Goal: Task Accomplishment & Management: Use online tool/utility

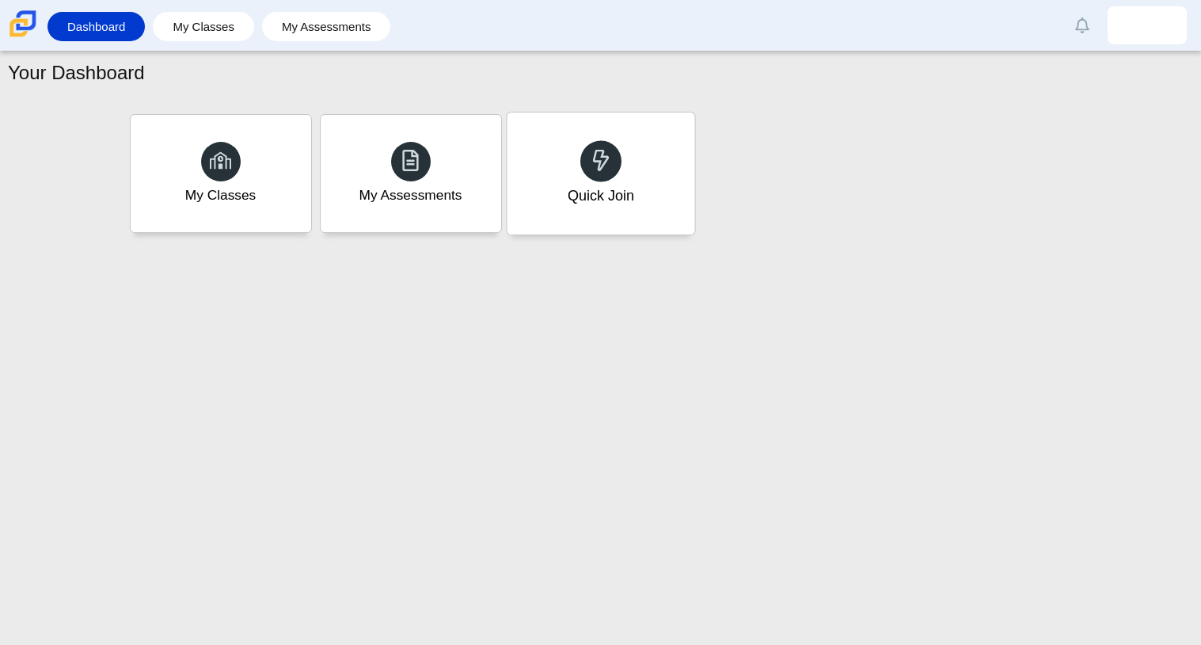
click at [599, 142] on div at bounding box center [600, 160] width 41 height 41
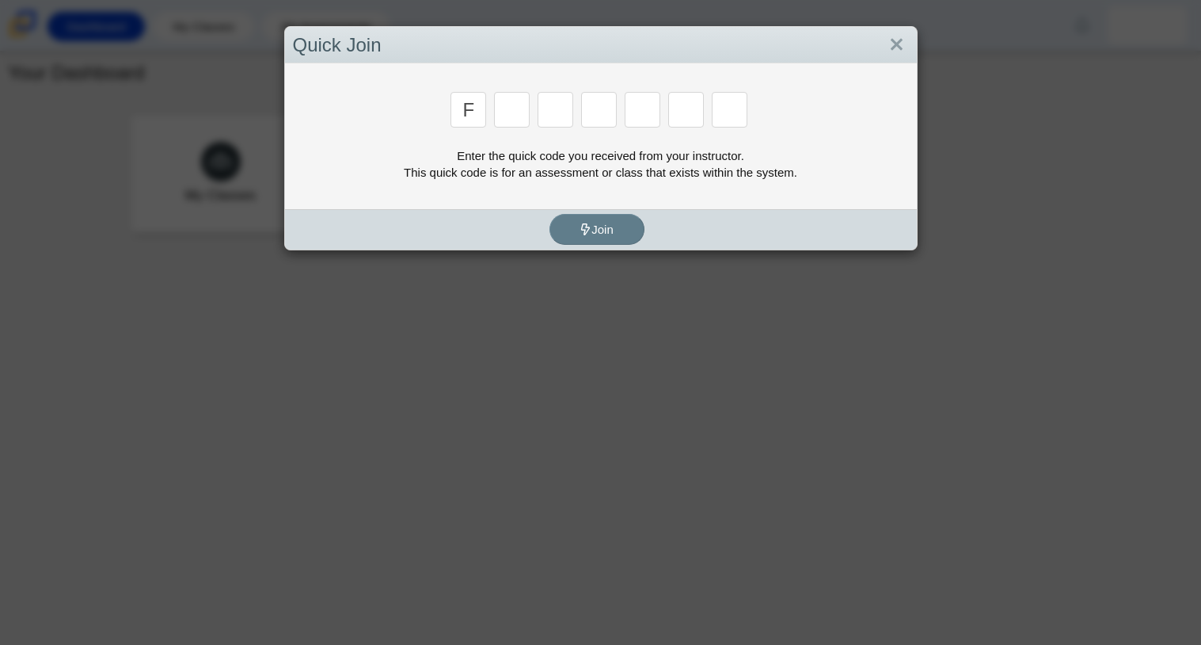
type input "f"
type input "7"
type input "m"
type input "c"
type input "h"
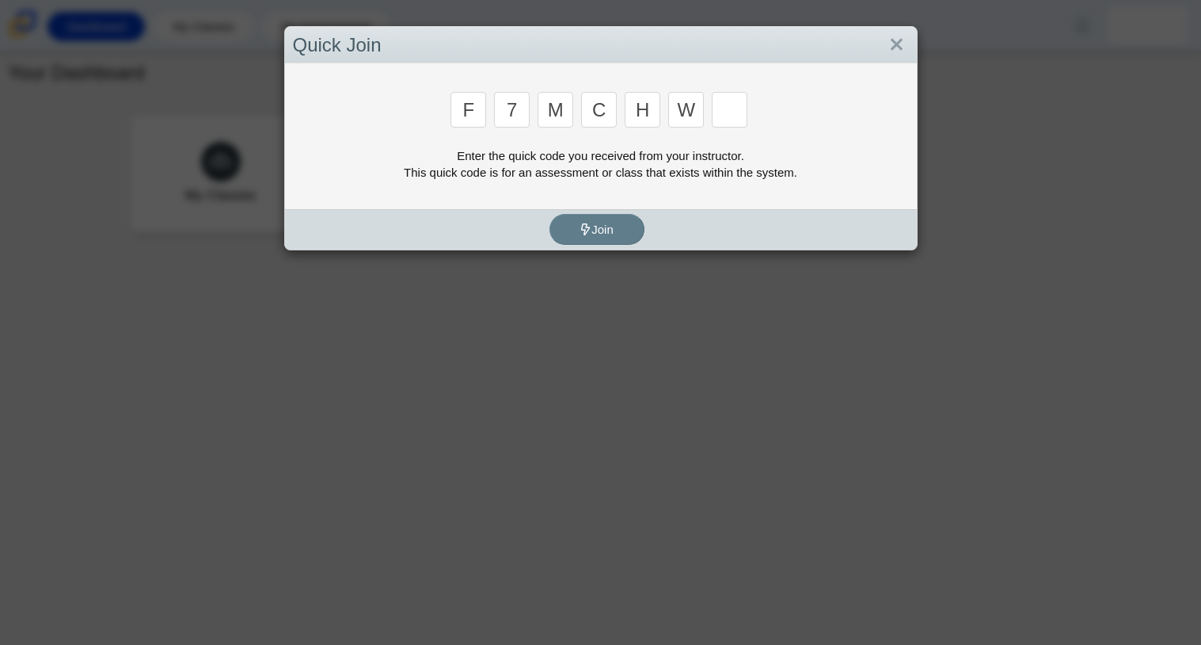
type input "w"
type input "k"
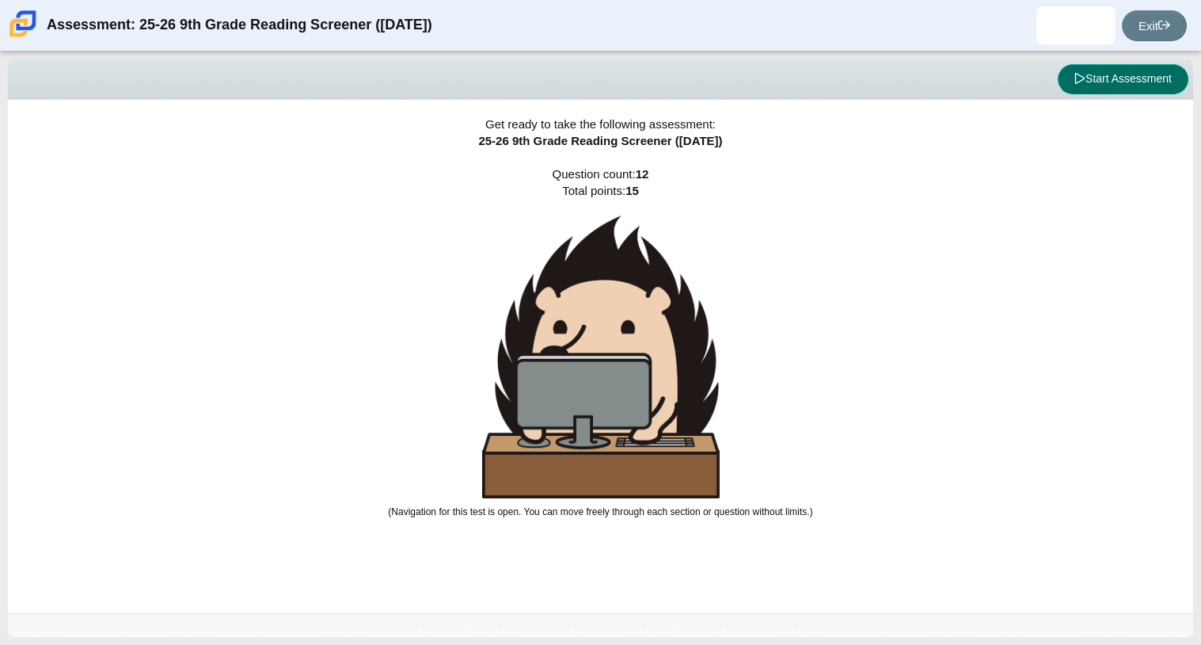
click at [1126, 83] on button "Start Assessment" at bounding box center [1123, 79] width 131 height 30
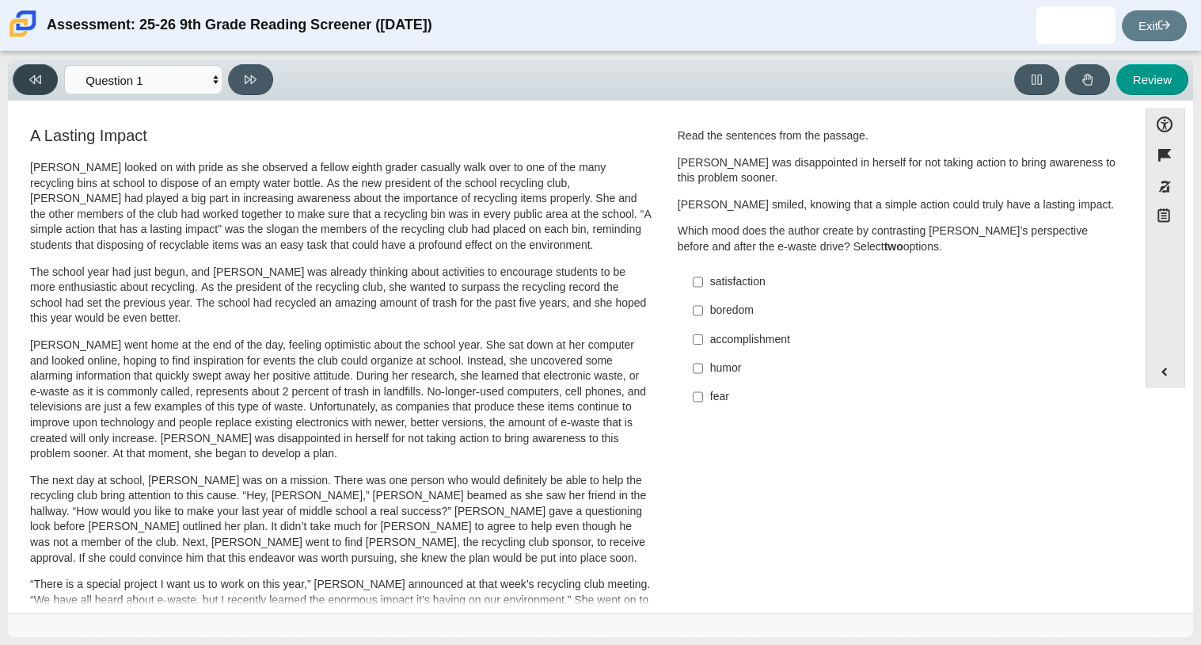
click at [28, 77] on button at bounding box center [35, 79] width 45 height 31
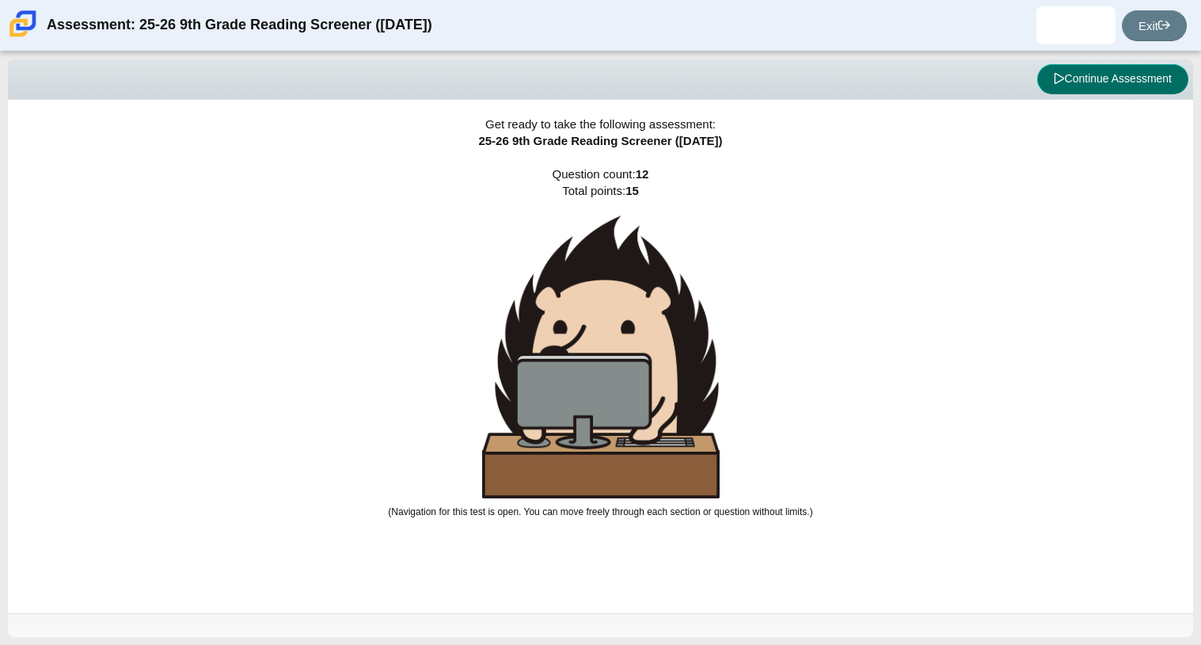
click at [1139, 74] on button "Continue Assessment" at bounding box center [1112, 79] width 151 height 30
select select "ccc5b315-3c7c-471c-bf90-f22c8299c798"
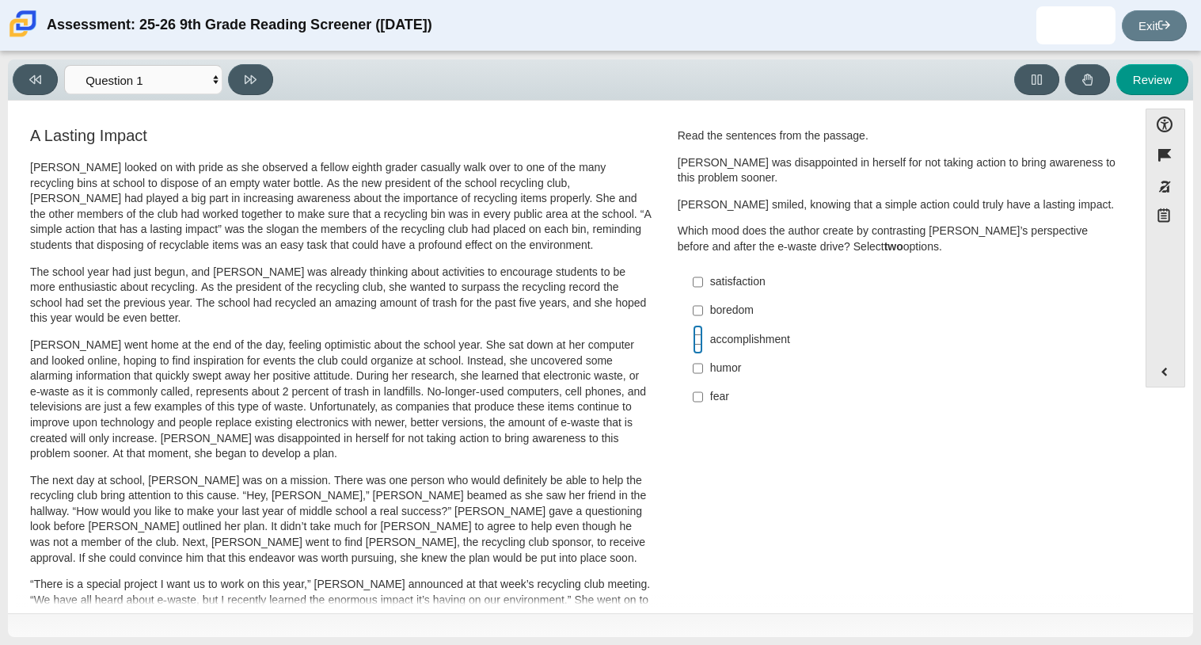
click at [695, 344] on input "accomplishment accomplishment" at bounding box center [698, 339] width 10 height 29
checkbox input "true"
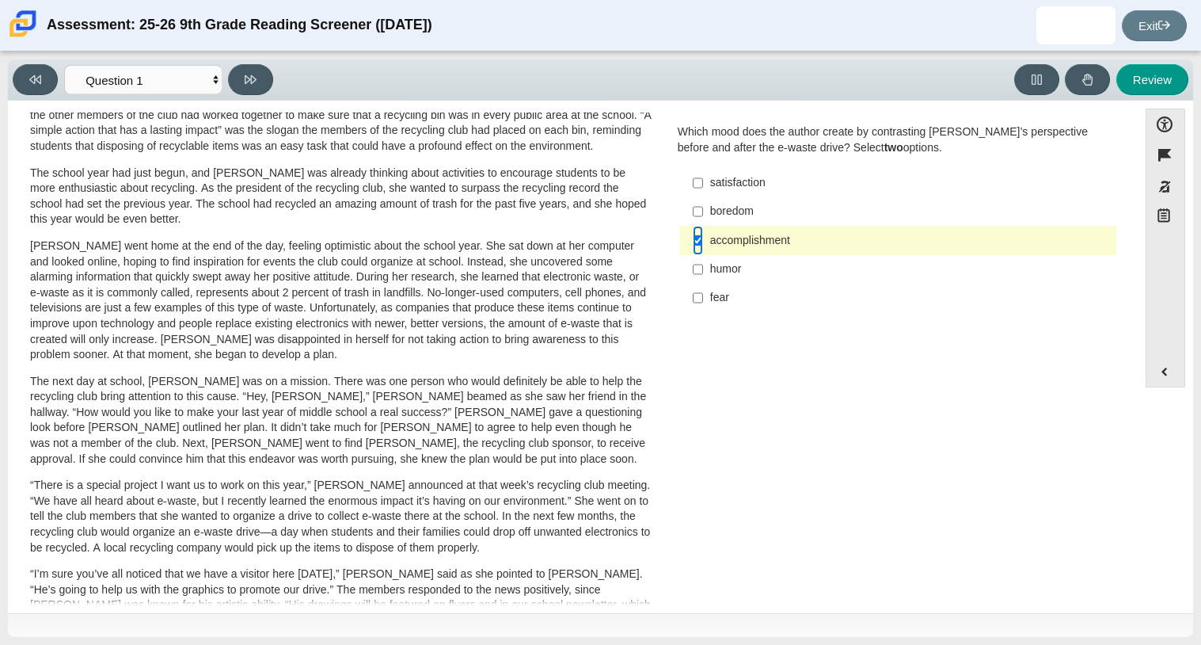
scroll to position [88, 0]
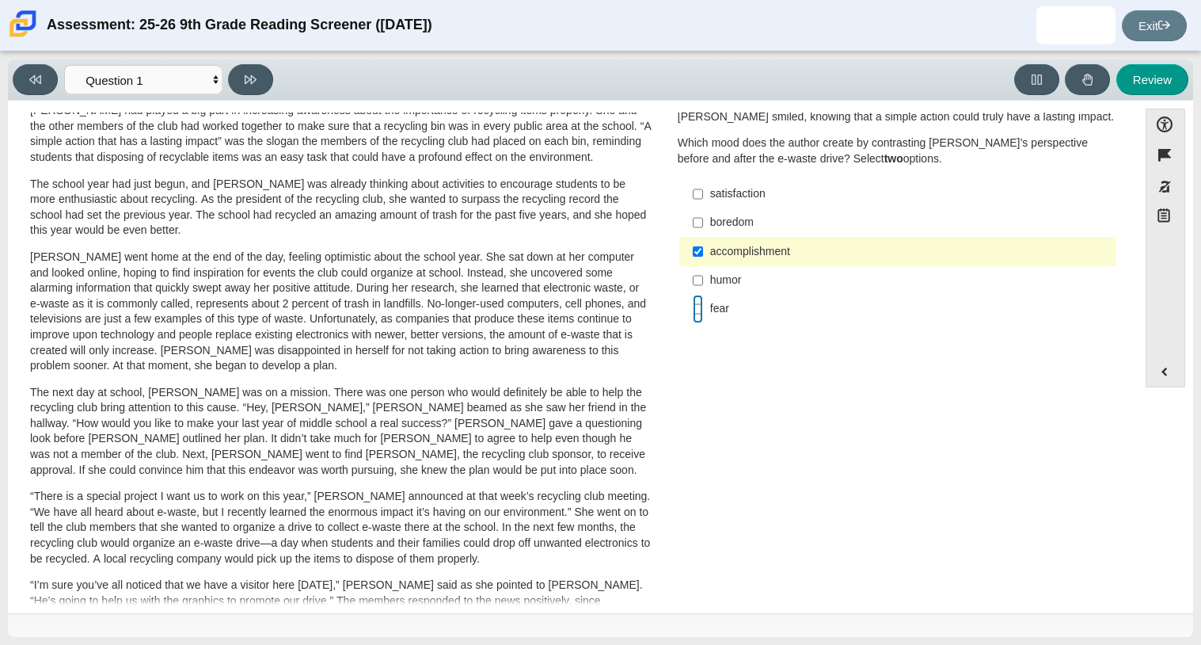
click at [693, 310] on input "fear fear" at bounding box center [698, 309] width 10 height 29
checkbox input "true"
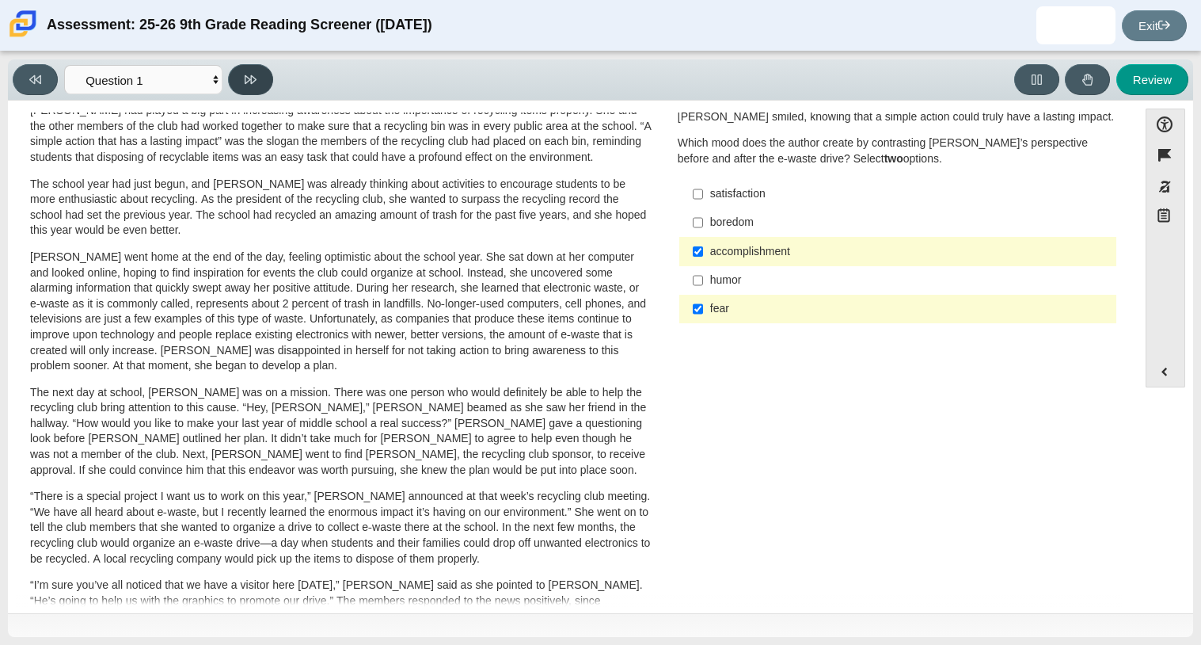
click at [264, 79] on button at bounding box center [250, 79] width 45 height 31
select select "0ff64528-ffd7-428d-b192-babfaadd44e8"
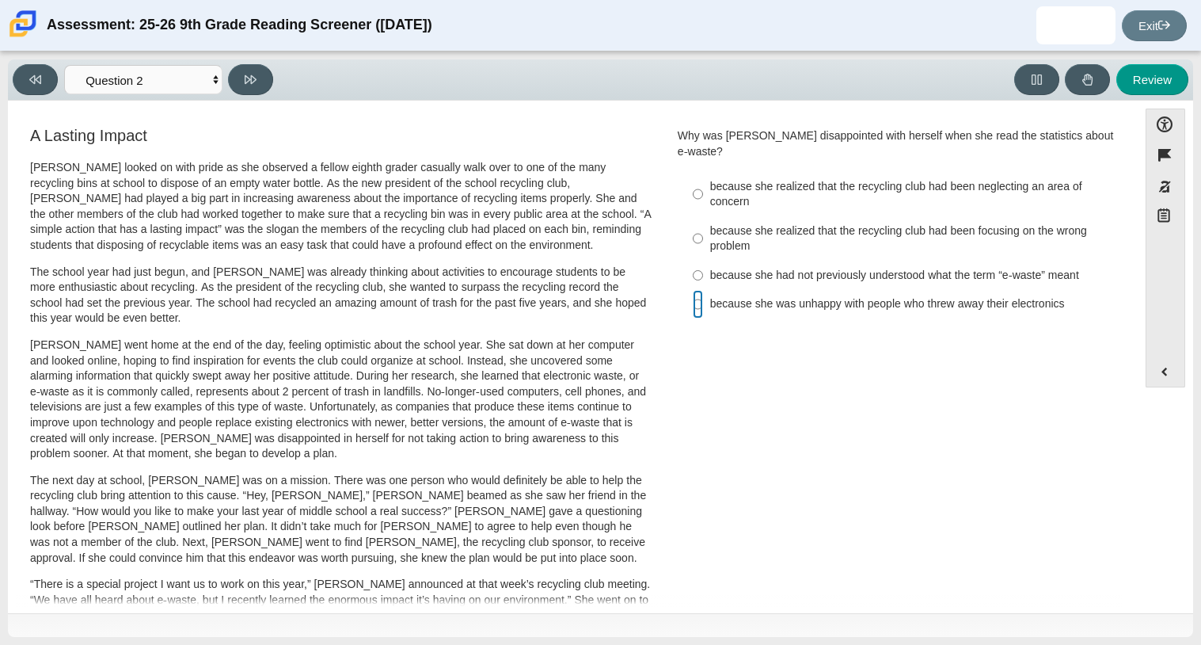
click at [693, 290] on input "because she was unhappy with people who threw away their electronics because sh…" at bounding box center [698, 304] width 10 height 29
radio input "true"
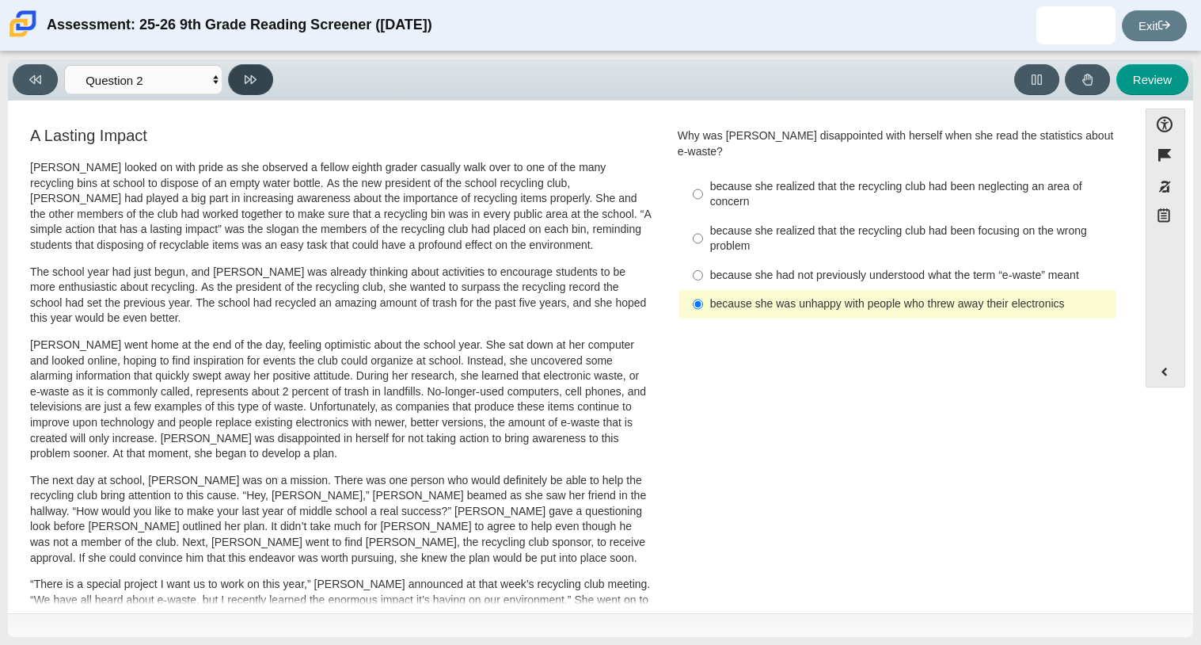
click at [264, 82] on button at bounding box center [250, 79] width 45 height 31
select select "7ce3d843-6974-4858-901c-1ff39630e843"
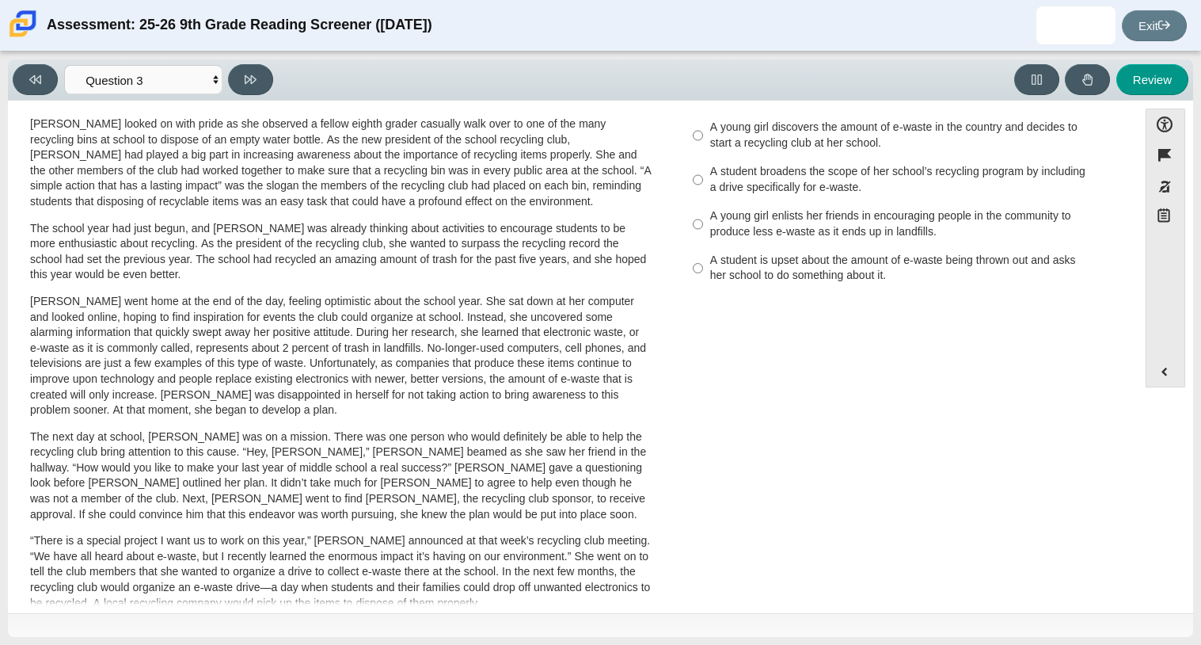
scroll to position [0, 0]
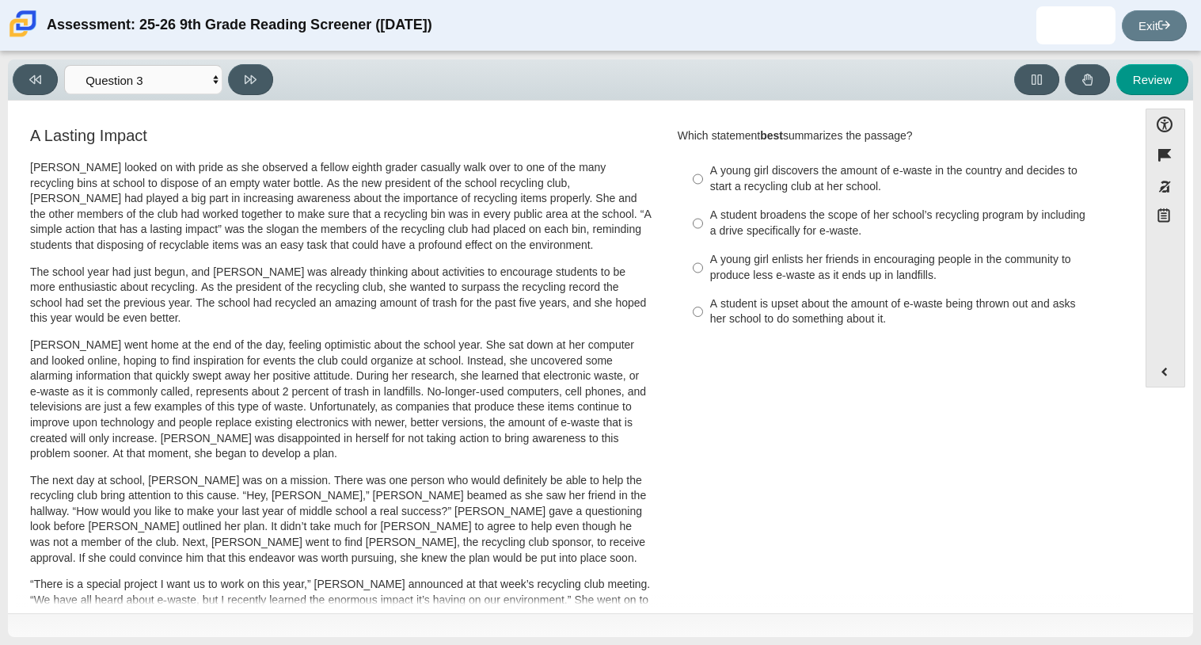
click at [710, 316] on div "A student is upset about the amount of e-waste being thrown out and asks her sc…" at bounding box center [910, 311] width 400 height 31
click at [703, 316] on input "A student is upset about the amount of e-waste being thrown out and asks her sc…" at bounding box center [698, 312] width 10 height 44
radio input "true"
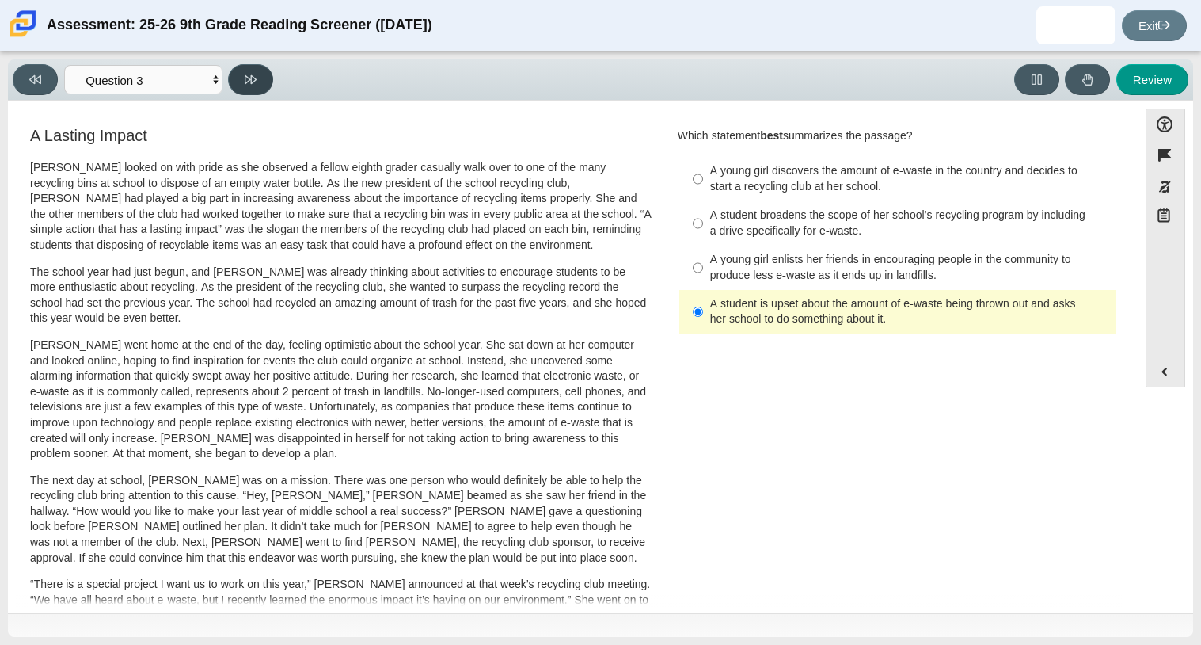
click at [261, 82] on button at bounding box center [250, 79] width 45 height 31
select select "ca9ea0f1-49c5-4bd1-83b0-472c18652b42"
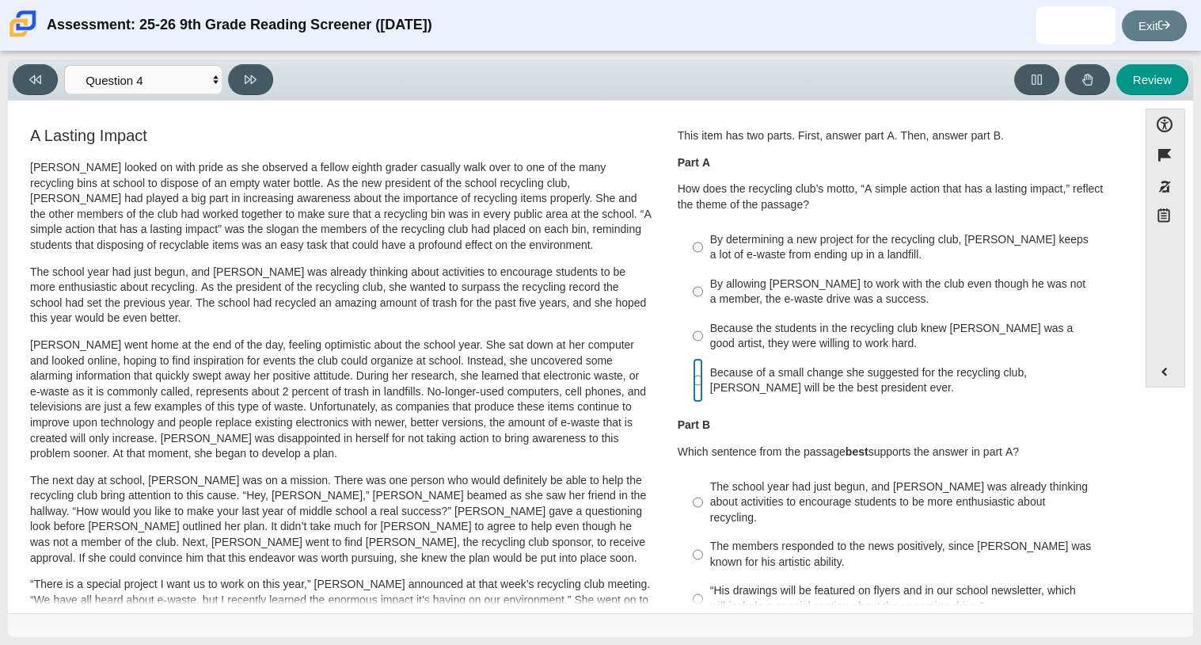
click at [694, 387] on input "Because of a small change she suggested for the recycling club, [PERSON_NAME] w…" at bounding box center [698, 380] width 10 height 44
radio input "true"
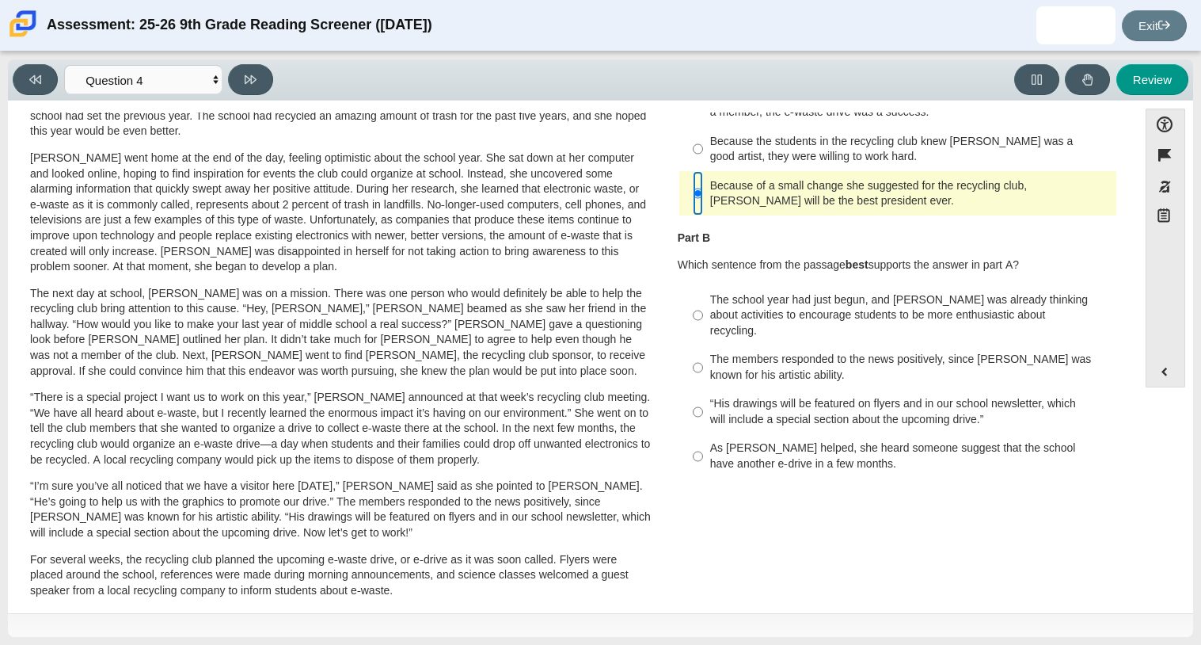
scroll to position [201, 0]
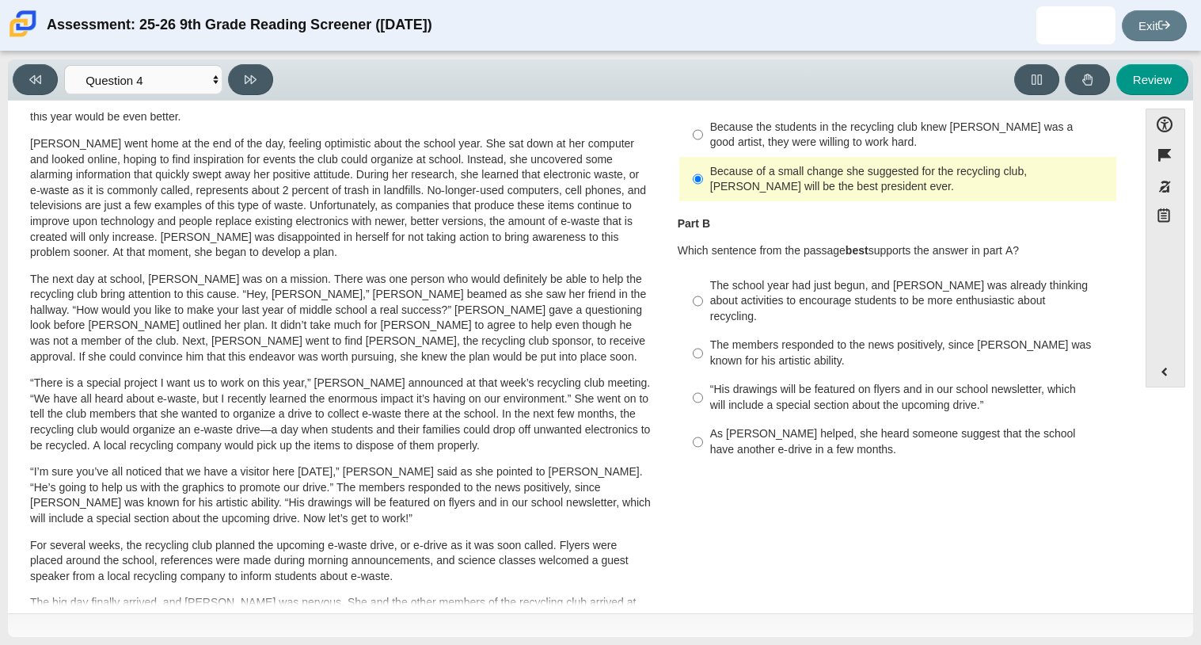
click at [684, 302] on label "The school year had just begun, and [PERSON_NAME] was already thinking about ac…" at bounding box center [899, 301] width 435 height 60
click at [693, 302] on input "The school year had just begun, and [PERSON_NAME] was already thinking about ac…" at bounding box center [698, 301] width 10 height 60
radio input "true"
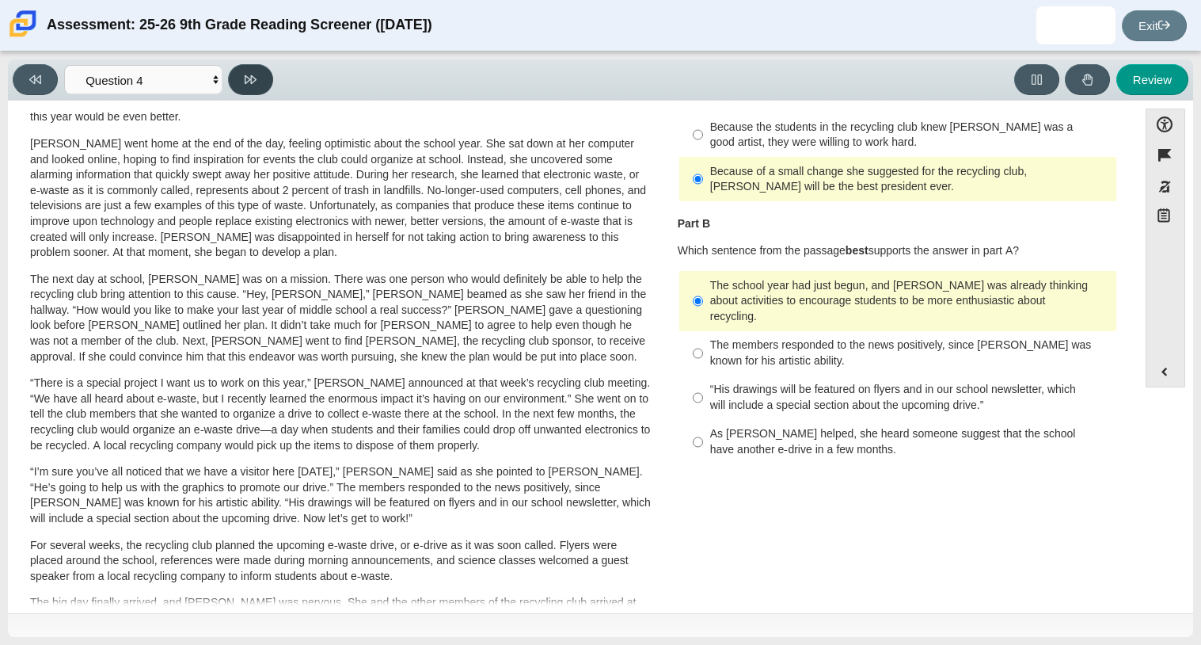
click at [264, 86] on button at bounding box center [250, 79] width 45 height 31
select select "e41f1a79-e29f-4095-8030-a53364015bed"
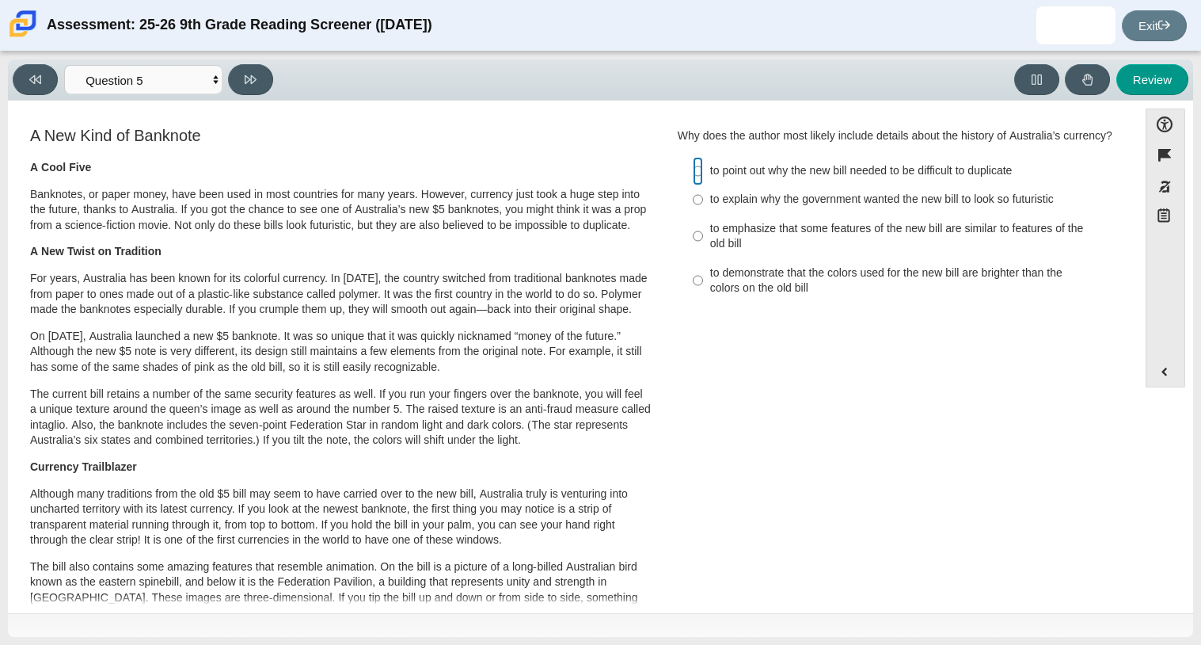
click at [694, 184] on input "to point out why the new bill needed to be difficult to duplicate to point out …" at bounding box center [698, 171] width 10 height 29
radio input "true"
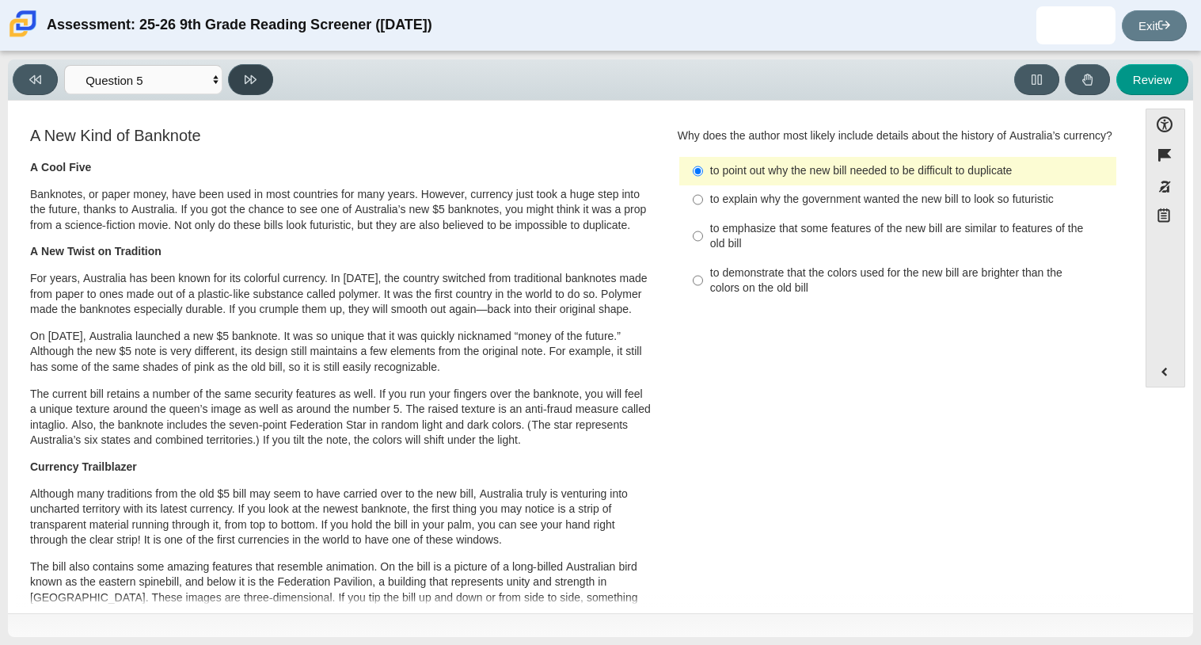
click at [245, 74] on icon at bounding box center [251, 80] width 12 height 12
select select "69146e31-7b3d-4a3e-9ce6-f30c24342ae0"
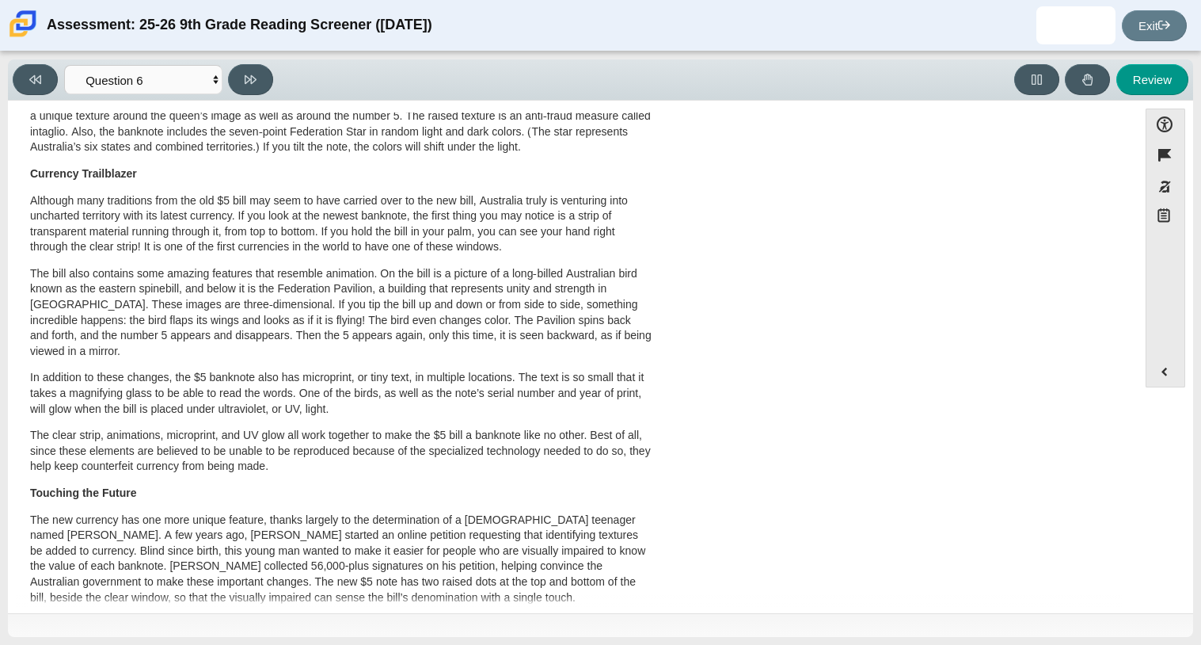
scroll to position [0, 0]
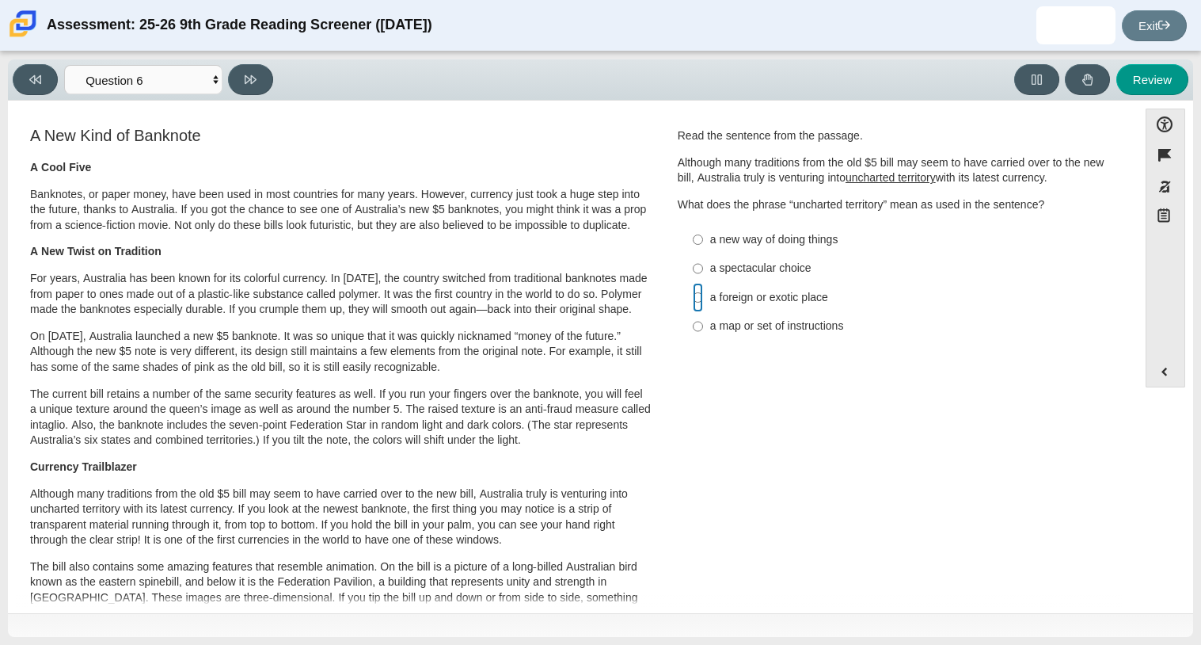
click at [693, 303] on input "a foreign or exotic place a foreign or exotic place" at bounding box center [698, 297] width 10 height 29
radio input "true"
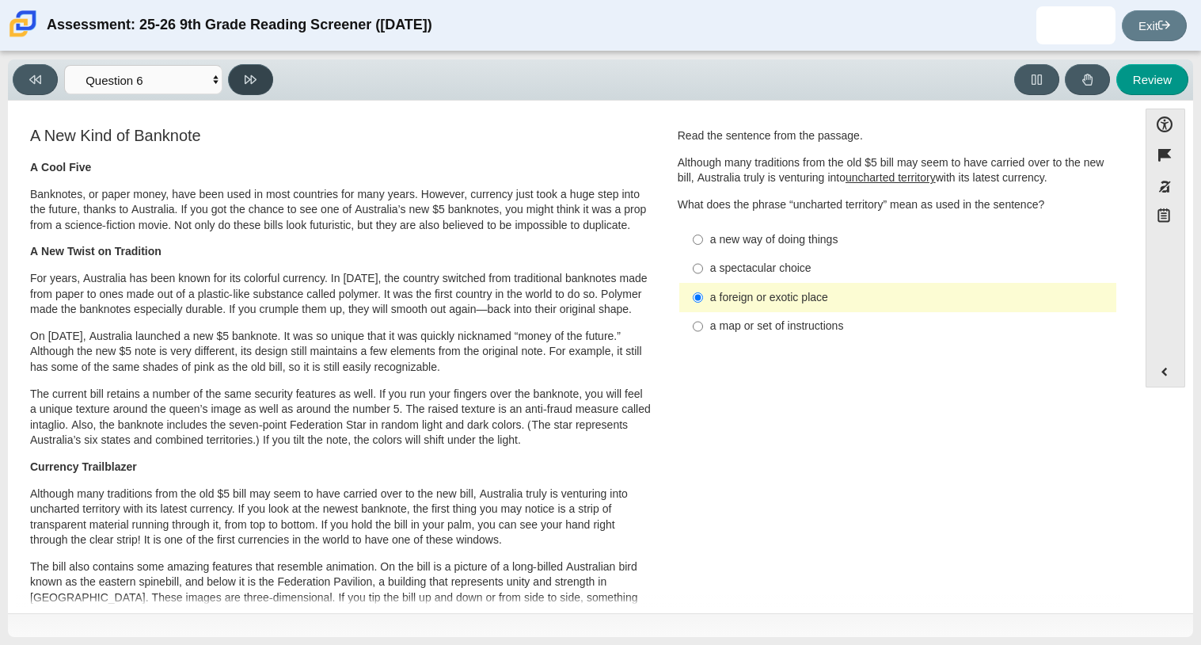
click at [269, 74] on button at bounding box center [250, 79] width 45 height 31
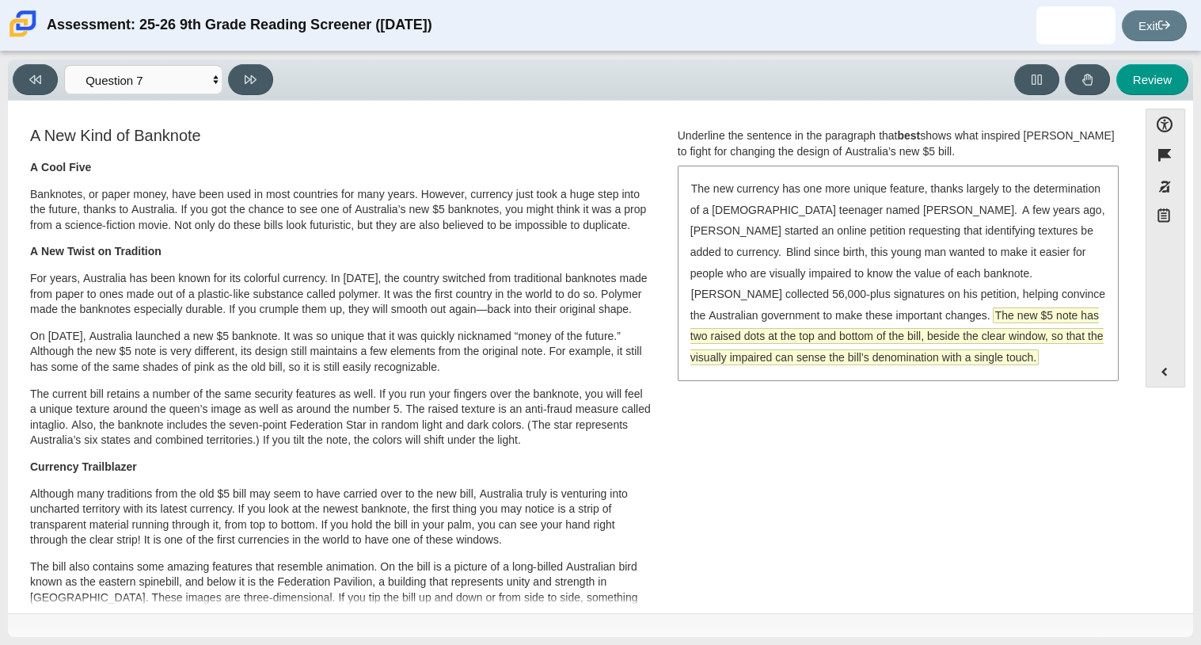
click at [874, 315] on span "The new $5 note has two raised dots at the top and bottom of the bill, beside t…" at bounding box center [897, 336] width 413 height 56
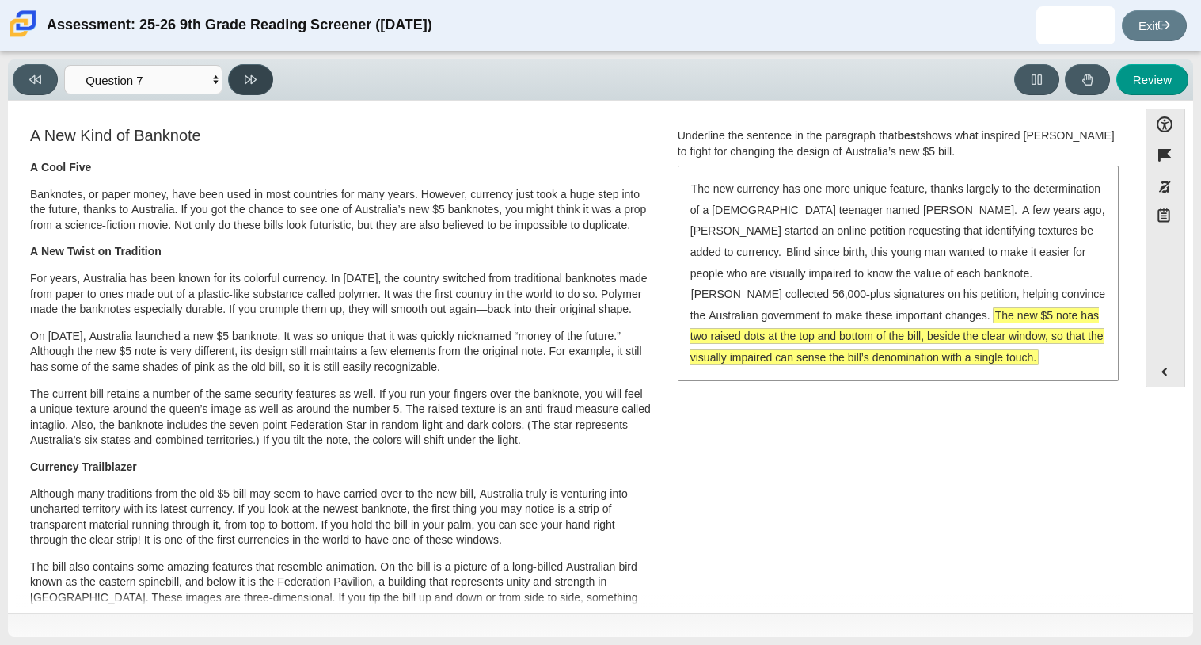
click at [266, 70] on button at bounding box center [250, 79] width 45 height 31
select select "ea8338c2-a6a3-418e-a305-2b963b54a290"
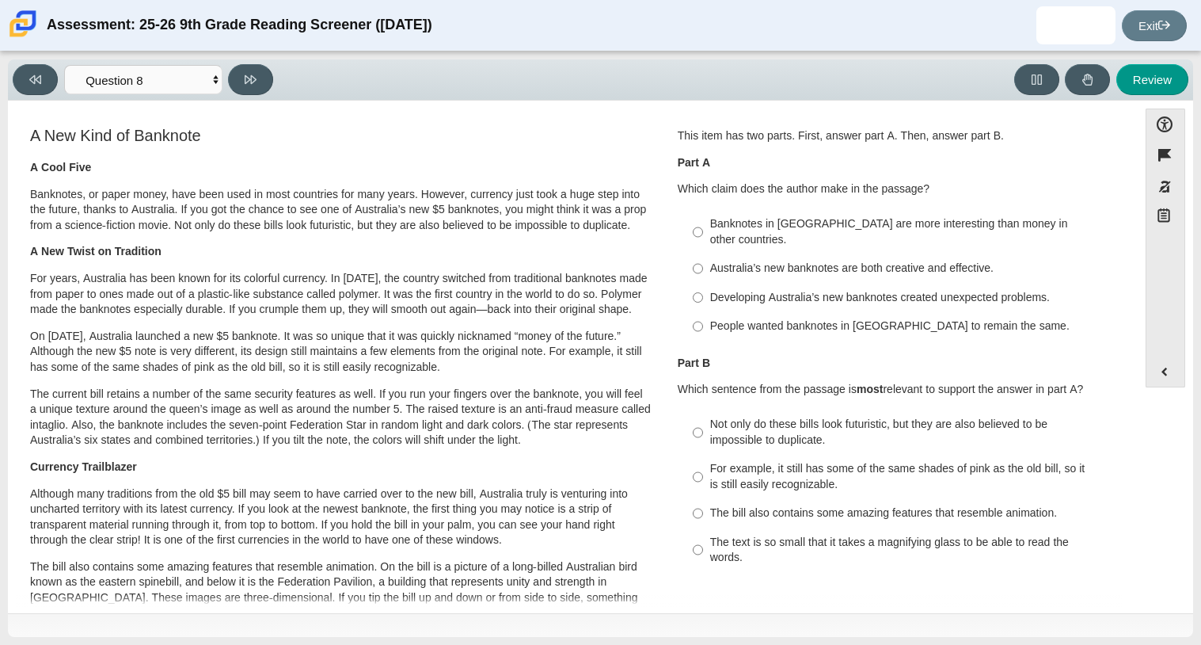
click at [699, 257] on label "Australia’s new banknotes are both creative and effective. Australia’s new bank…" at bounding box center [899, 268] width 435 height 29
click at [699, 257] on input "Australia’s new banknotes are both creative and effective. Australia’s new bank…" at bounding box center [698, 268] width 10 height 29
radio input "true"
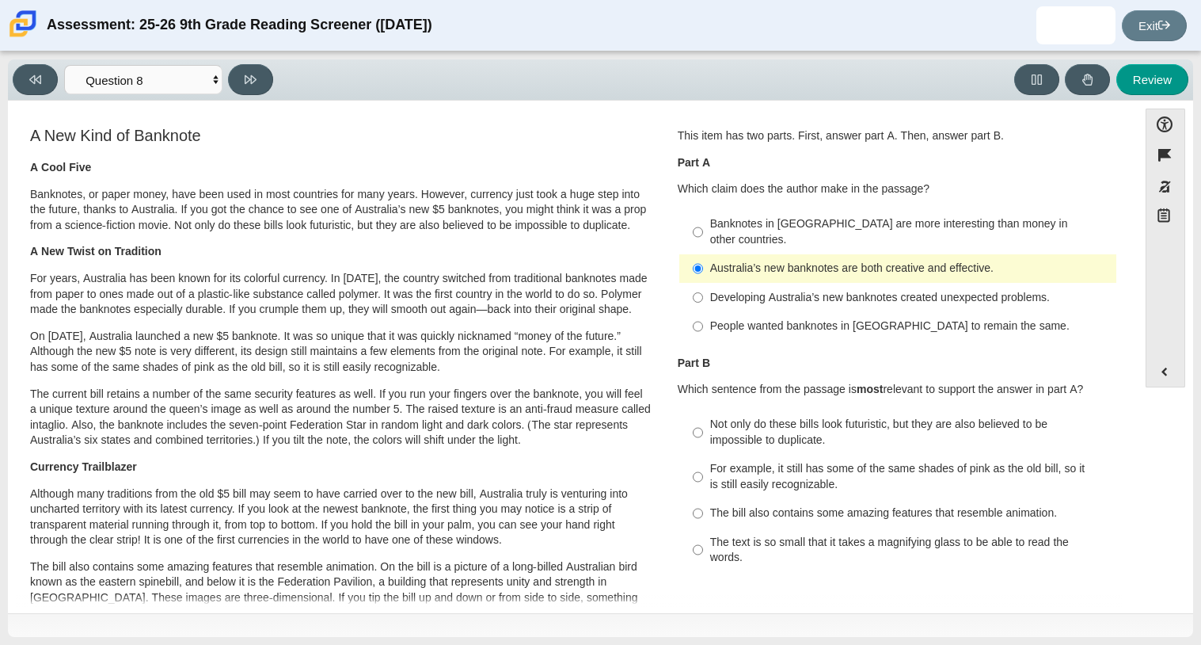
click at [713, 418] on div "Not only do these bills look futuristic, but they are also believed to be impos…" at bounding box center [910, 432] width 400 height 31
click at [703, 418] on input "Not only do these bills look futuristic, but they are also believed to be impos…" at bounding box center [698, 432] width 10 height 44
radio input "true"
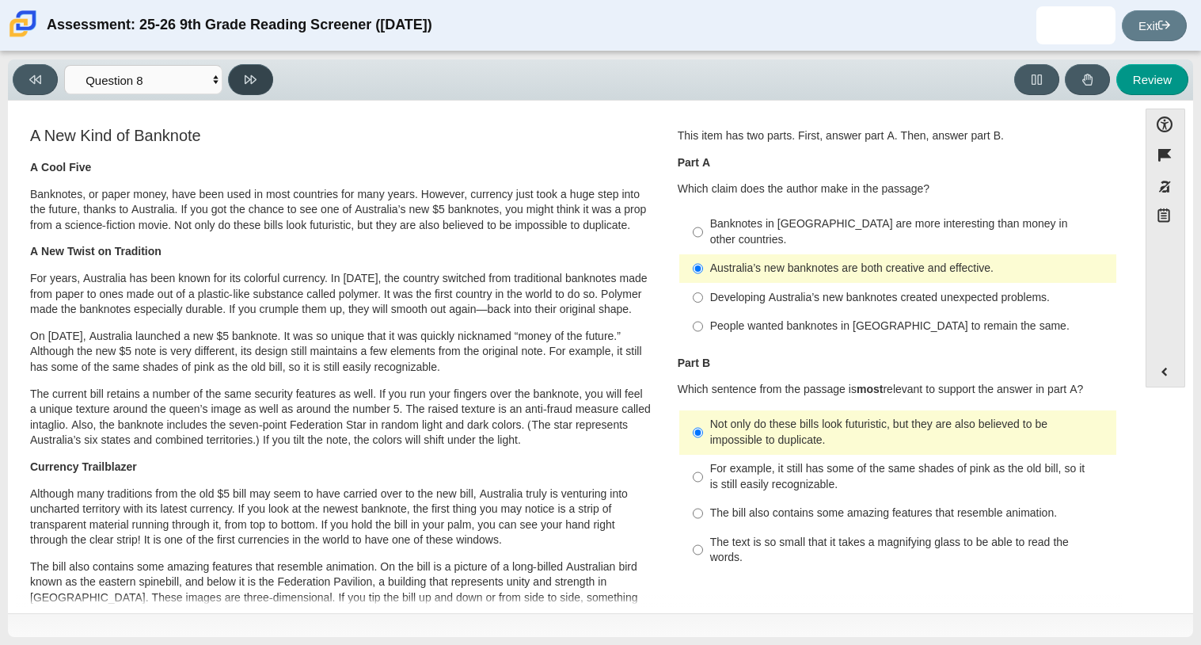
click at [257, 74] on button at bounding box center [250, 79] width 45 height 31
select select "89f058d6-b15c-4ef5-a4b3-fdaffb8868b6"
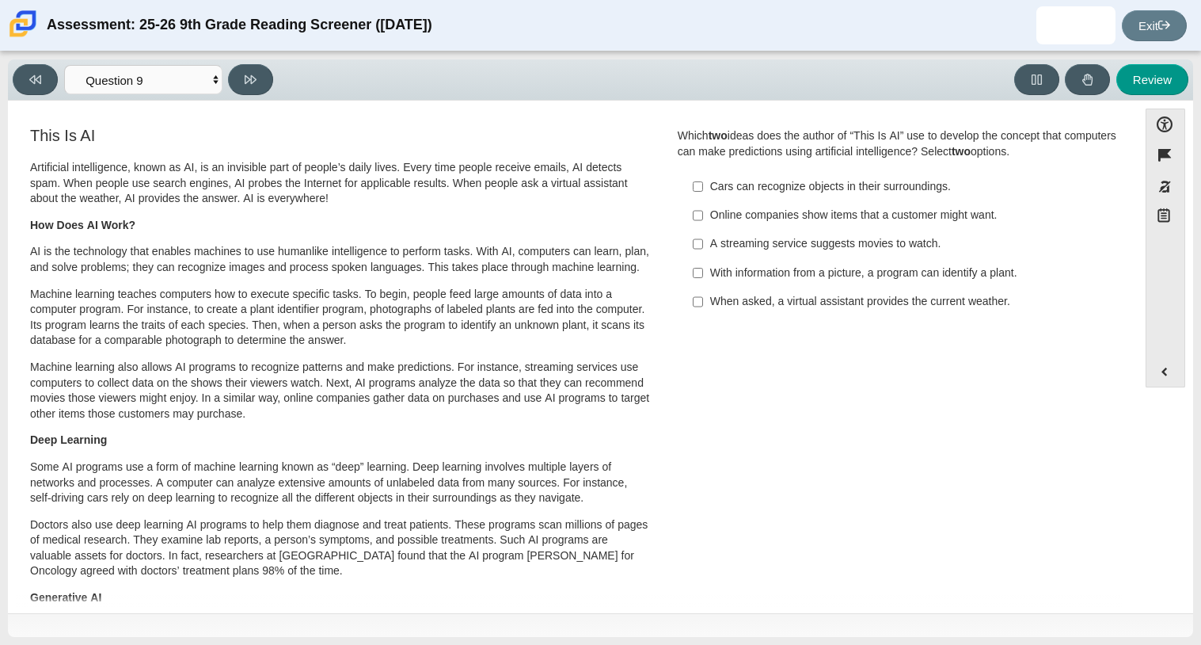
click at [703, 297] on label "When asked, a virtual assistant provides the current weather. When asked, a vir…" at bounding box center [899, 301] width 435 height 29
click at [703, 297] on input "When asked, a virtual assistant provides the current weather. When asked, a vir…" at bounding box center [698, 301] width 10 height 29
checkbox input "true"
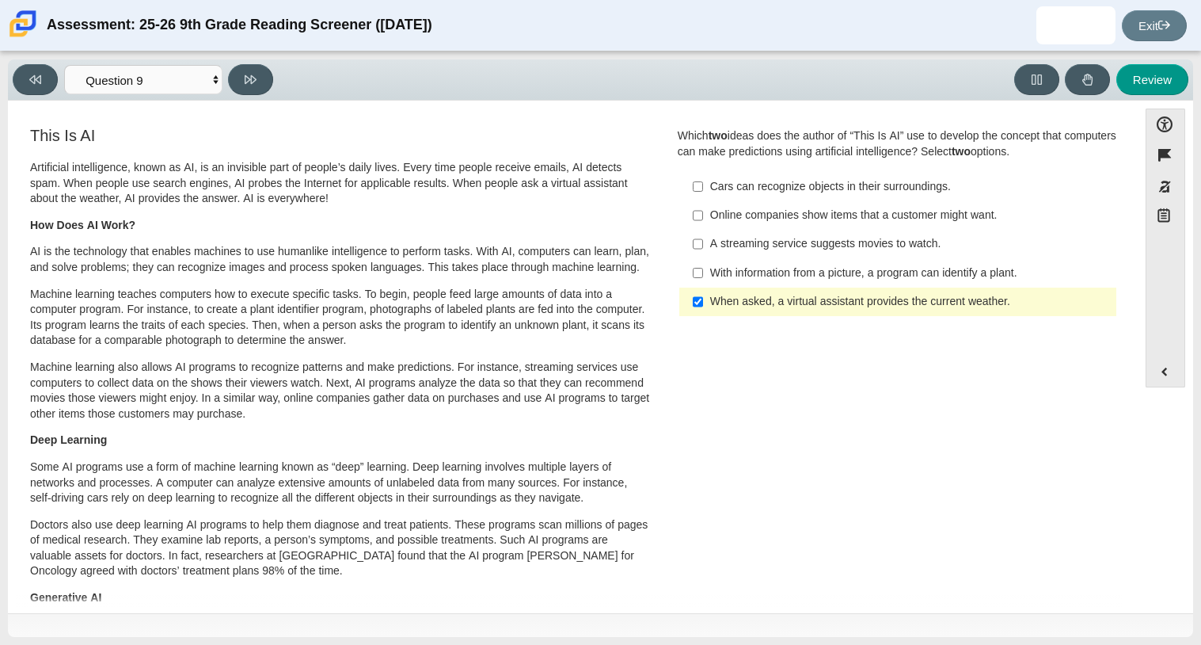
click at [710, 278] on div "With information from a picture, a program can identify a plant." at bounding box center [910, 273] width 400 height 16
click at [703, 278] on input "With information from a picture, a program can identify a plant. With informati…" at bounding box center [698, 272] width 10 height 29
checkbox input "true"
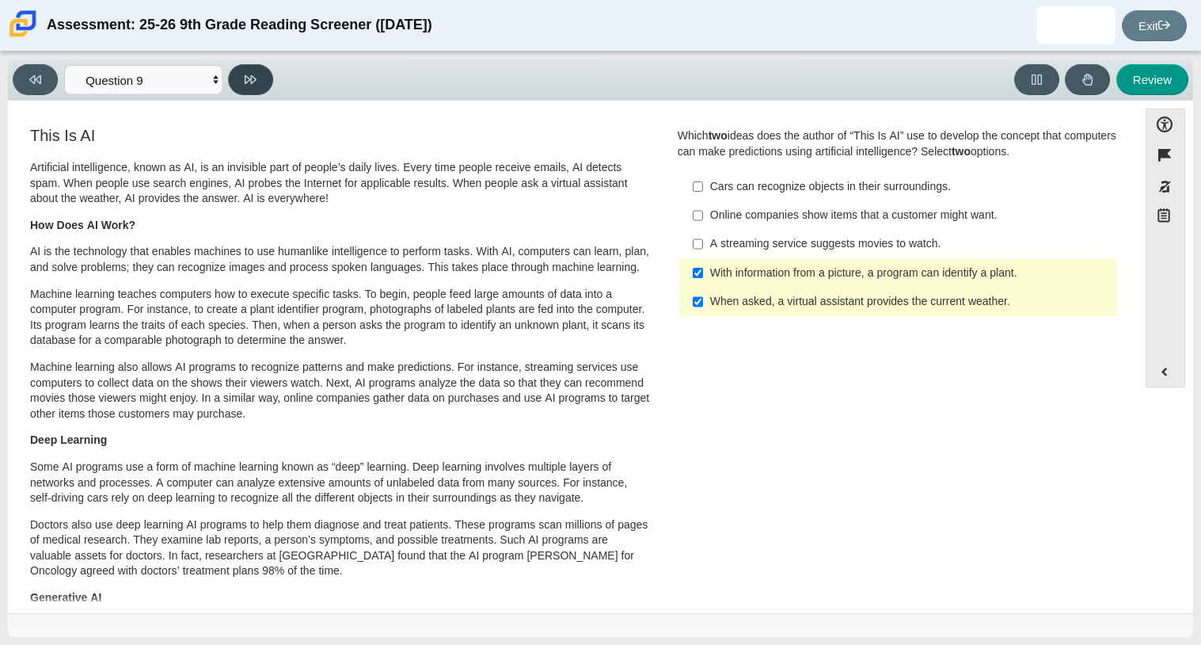
click at [258, 73] on button at bounding box center [250, 79] width 45 height 31
select select "cdf3c14e-a918-44d1-9b63-3db0fa81641e"
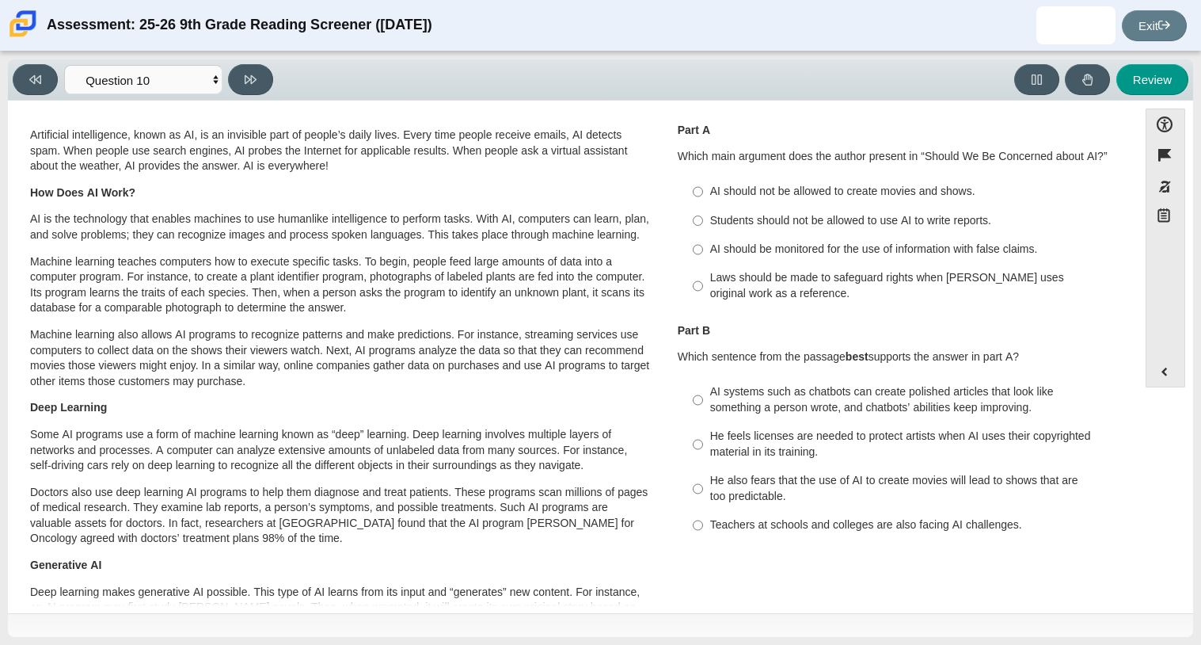
scroll to position [31, 0]
click at [703, 282] on label "Laws should be made to safeguard rights when [PERSON_NAME] uses original work a…" at bounding box center [899, 287] width 435 height 44
click at [703, 282] on input "Laws should be made to safeguard rights when [PERSON_NAME] uses original work a…" at bounding box center [698, 287] width 10 height 44
radio input "true"
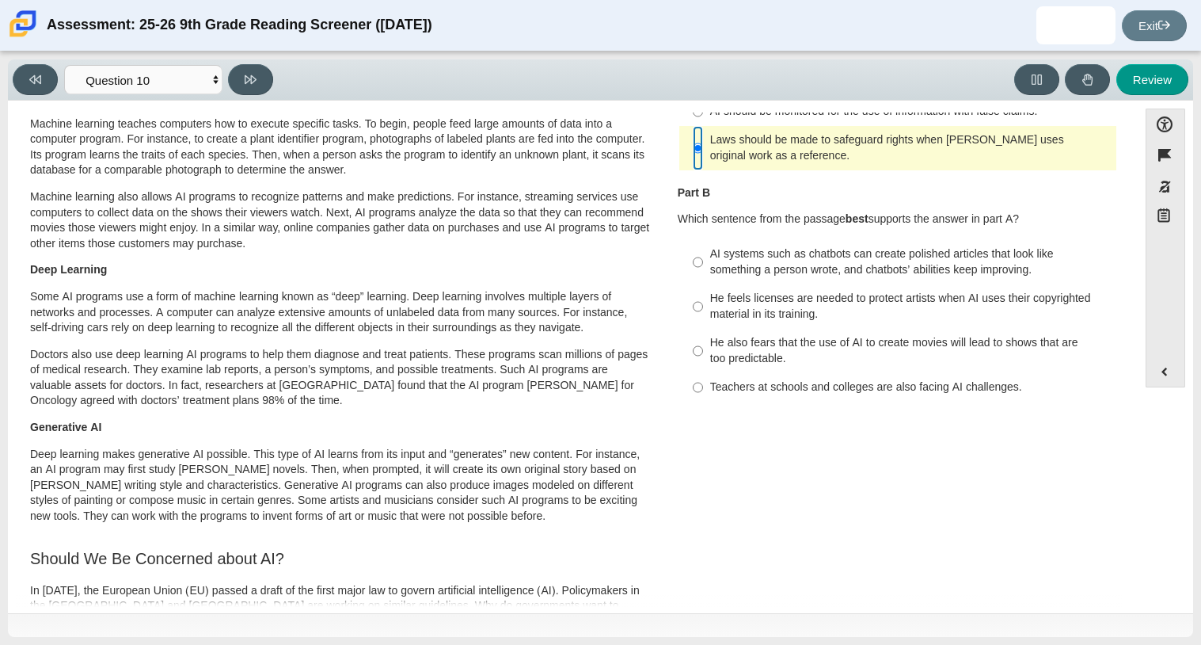
scroll to position [169, 0]
click at [693, 261] on input "AI systems such as chatbots can create polished articles that look like somethi…" at bounding box center [698, 263] width 10 height 44
radio input "true"
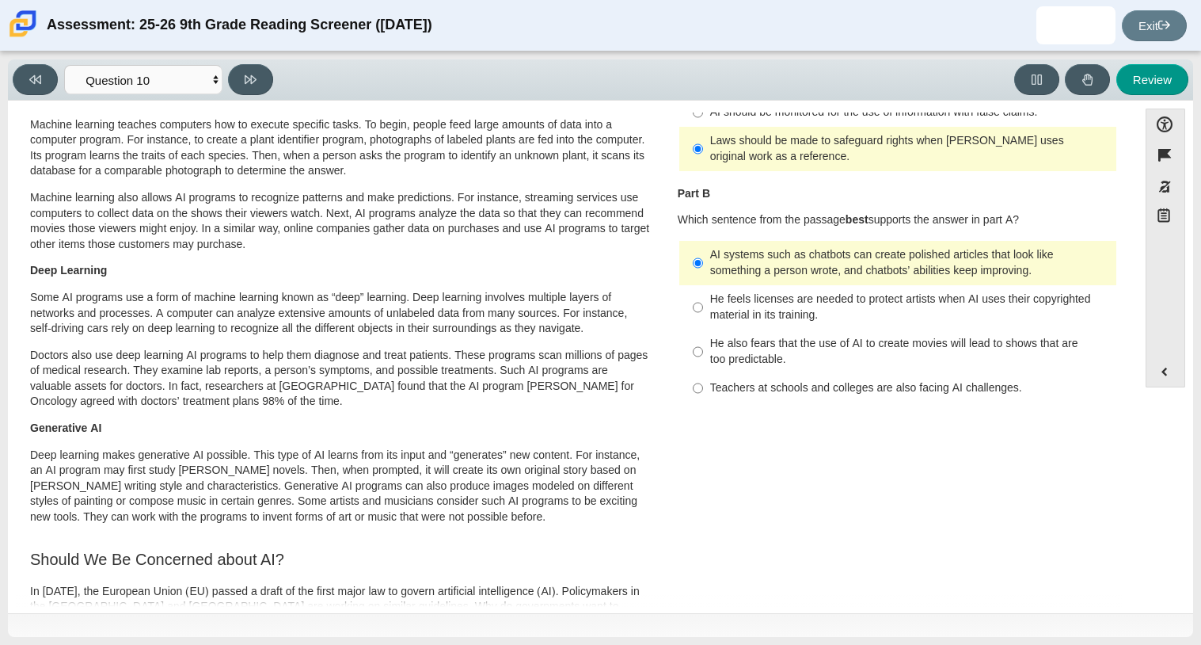
click at [702, 310] on label "He feels licenses are needed to protect artists when AI uses their copyrighted …" at bounding box center [899, 307] width 435 height 44
click at [702, 310] on input "He feels licenses are needed to protect artists when AI uses their copyrighted …" at bounding box center [698, 307] width 10 height 44
radio input "true"
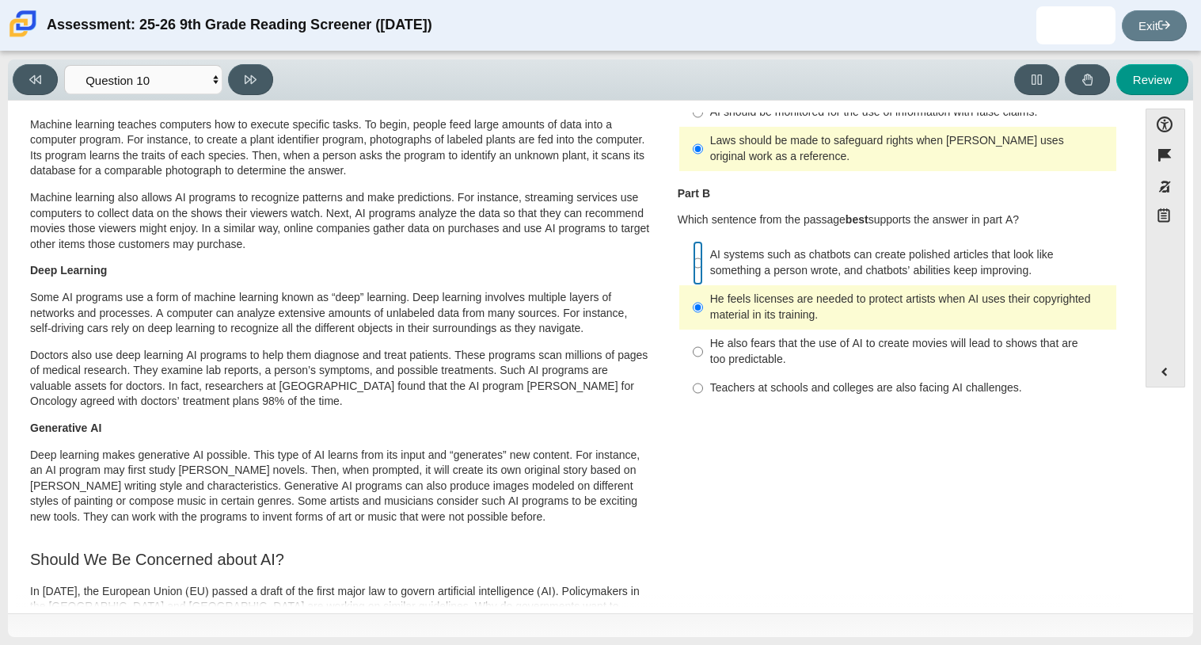
click at [693, 263] on input "AI systems such as chatbots can create polished articles that look like somethi…" at bounding box center [698, 263] width 10 height 44
radio input "true"
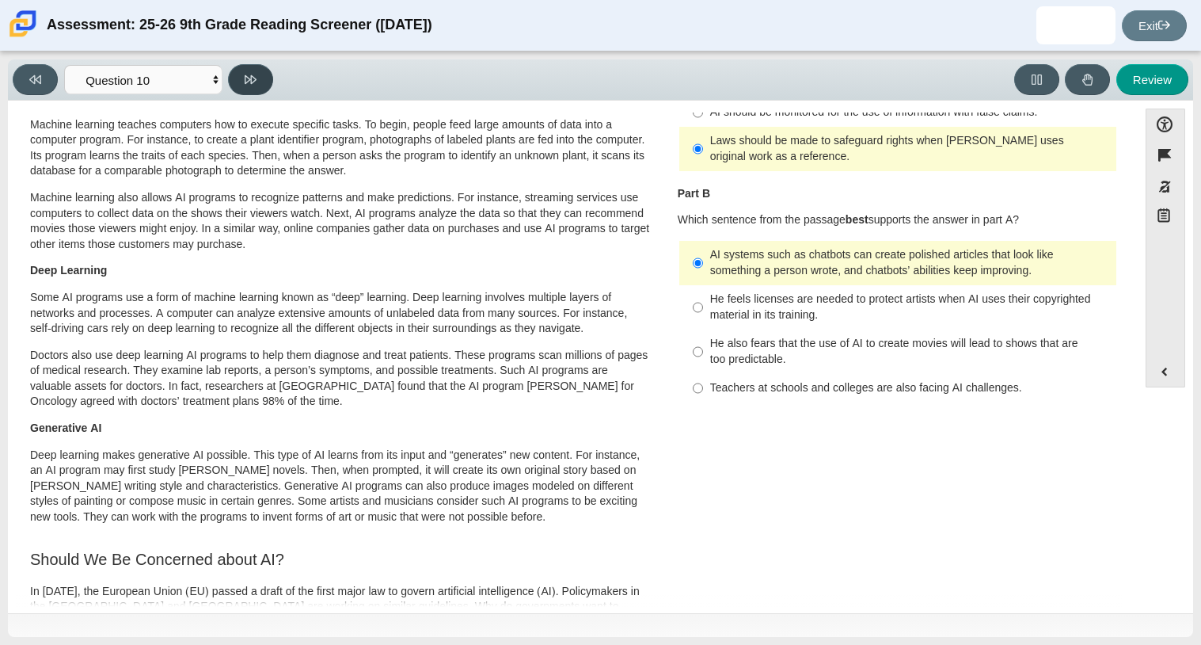
click at [260, 84] on button at bounding box center [250, 79] width 45 height 31
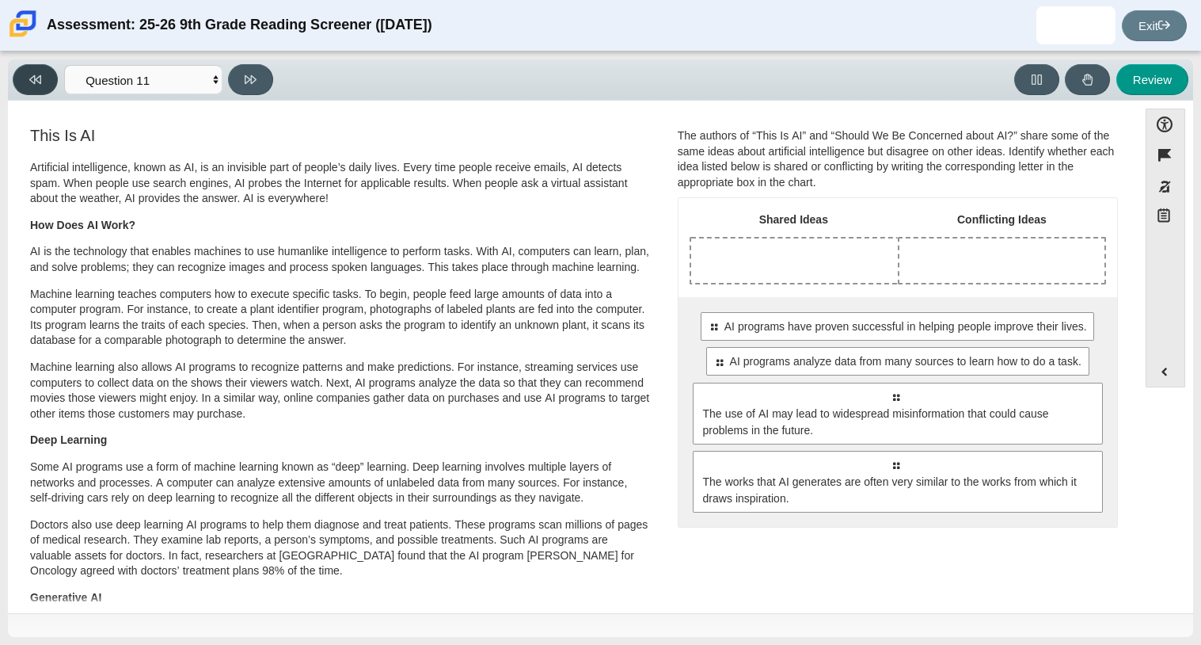
click at [45, 78] on button at bounding box center [35, 79] width 45 height 31
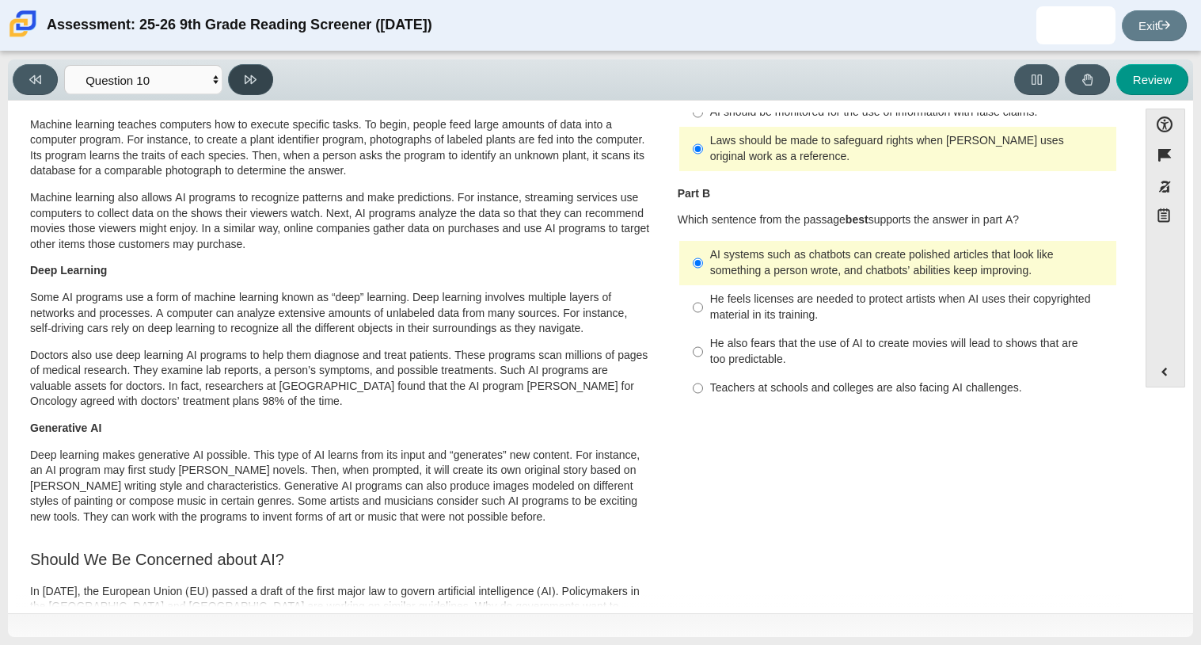
click at [234, 75] on button at bounding box center [250, 79] width 45 height 31
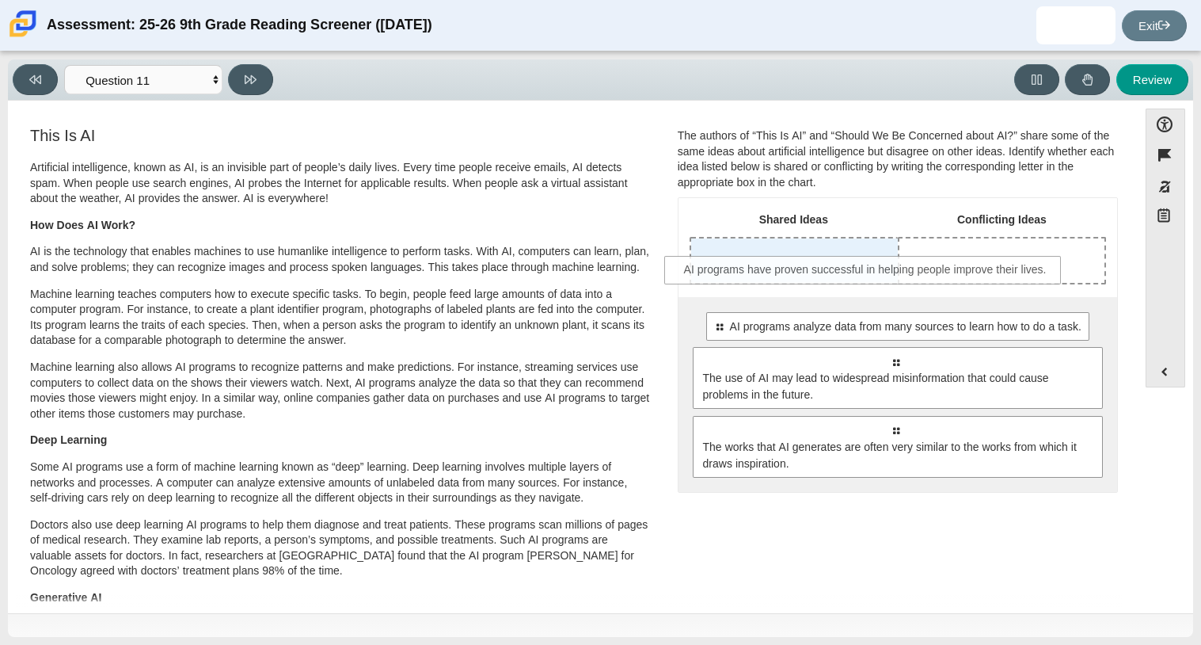
drag, startPoint x: 786, startPoint y: 332, endPoint x: 757, endPoint y: 275, distance: 63.7
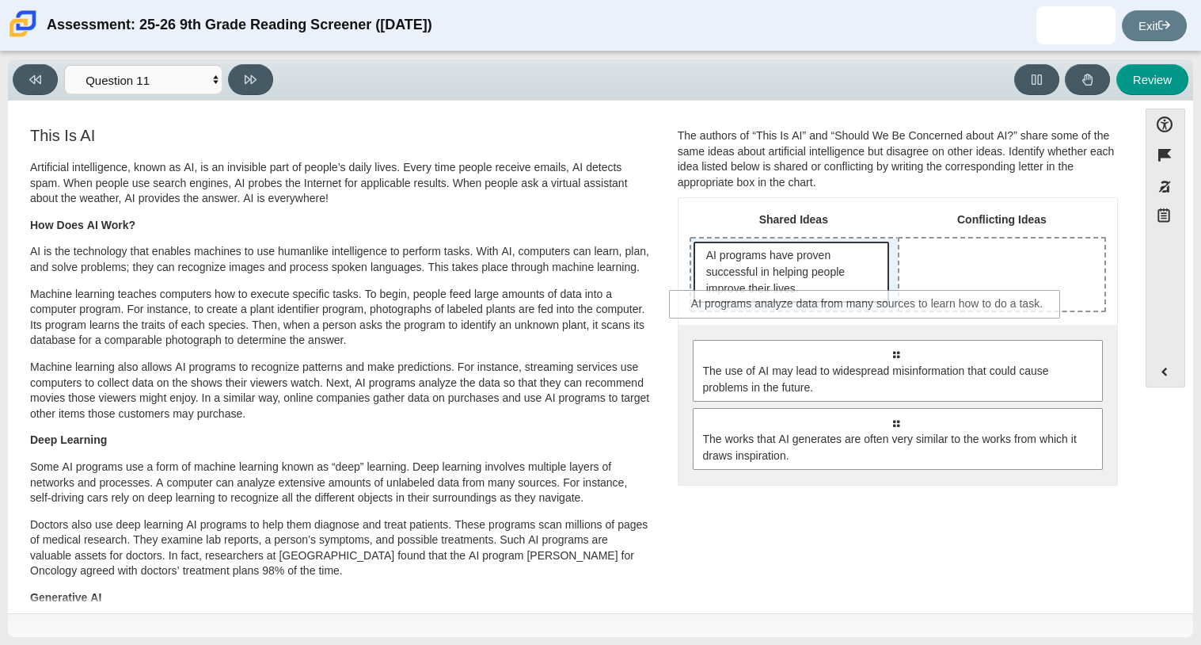
drag, startPoint x: 817, startPoint y: 349, endPoint x: 790, endPoint y: 300, distance: 56.0
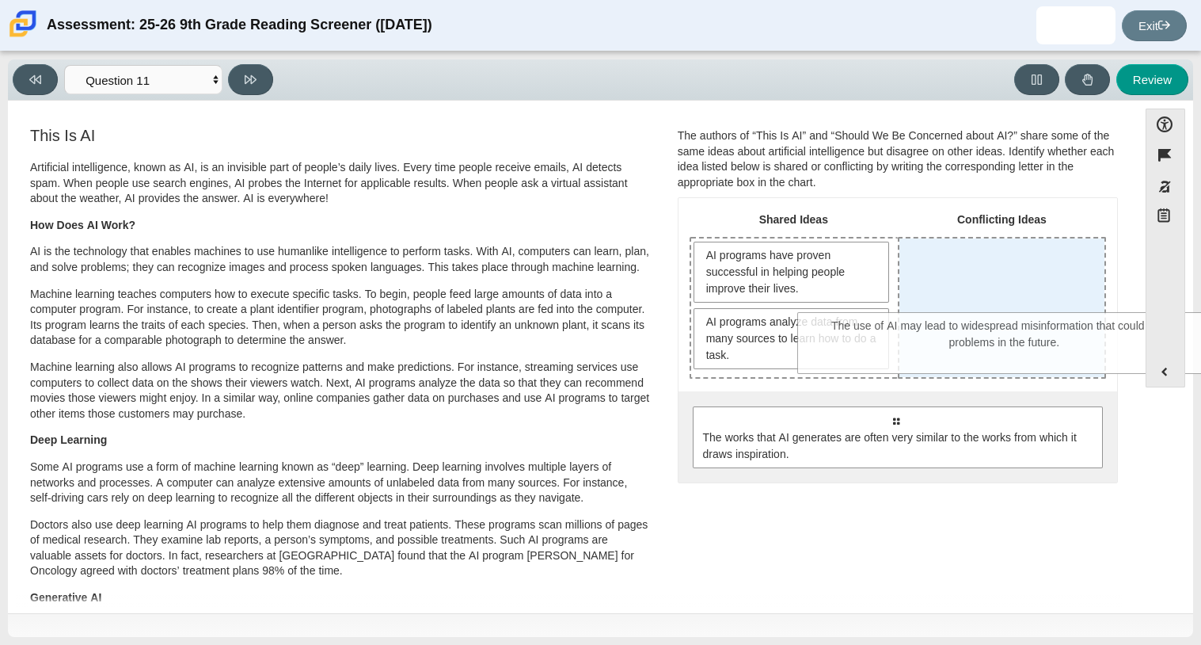
drag, startPoint x: 905, startPoint y: 414, endPoint x: 1014, endPoint y: 321, distance: 143.8
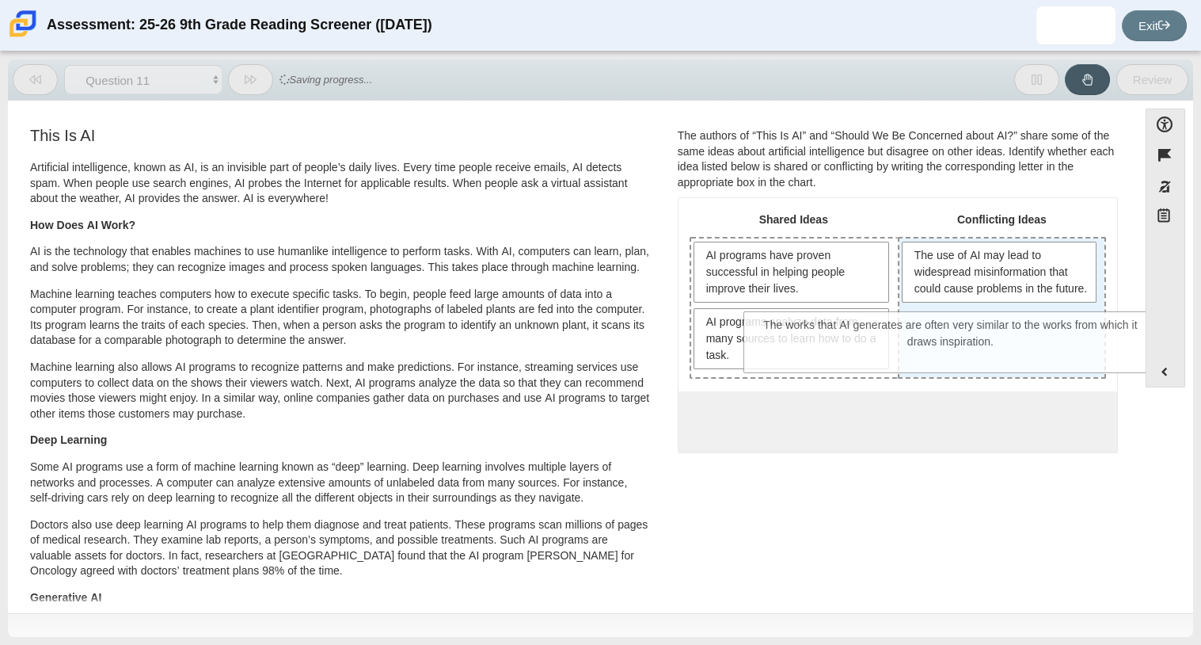
drag, startPoint x: 985, startPoint y: 424, endPoint x: 1041, endPoint y: 332, distance: 107.3
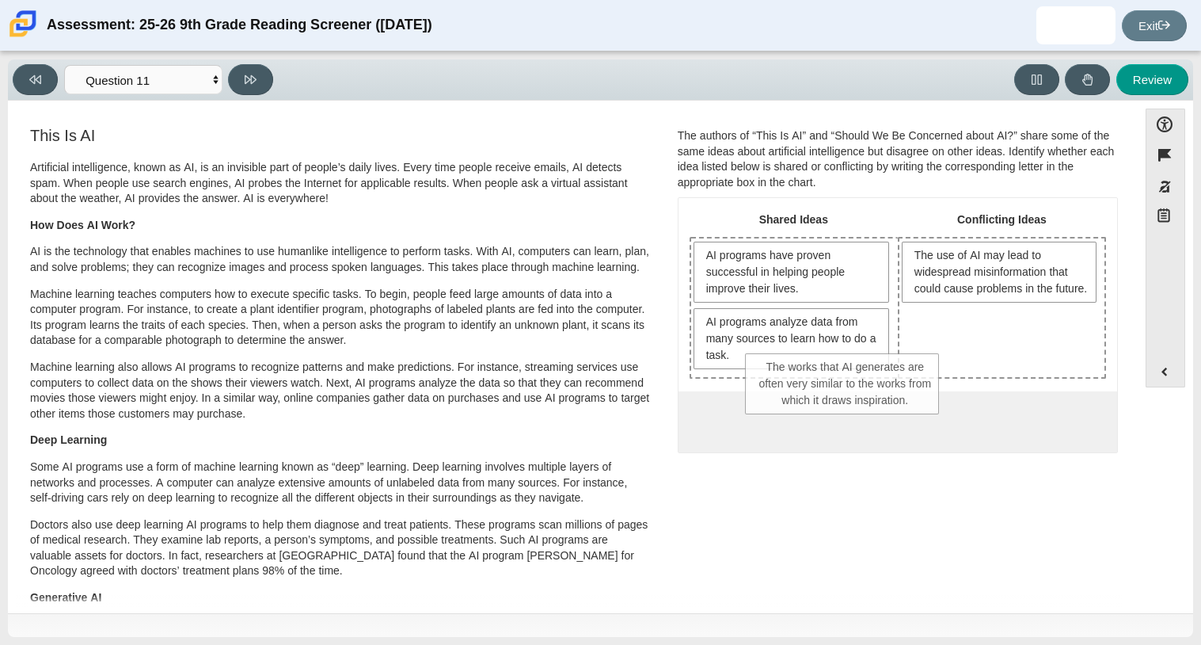
drag, startPoint x: 1015, startPoint y: 351, endPoint x: 849, endPoint y: 383, distance: 169.4
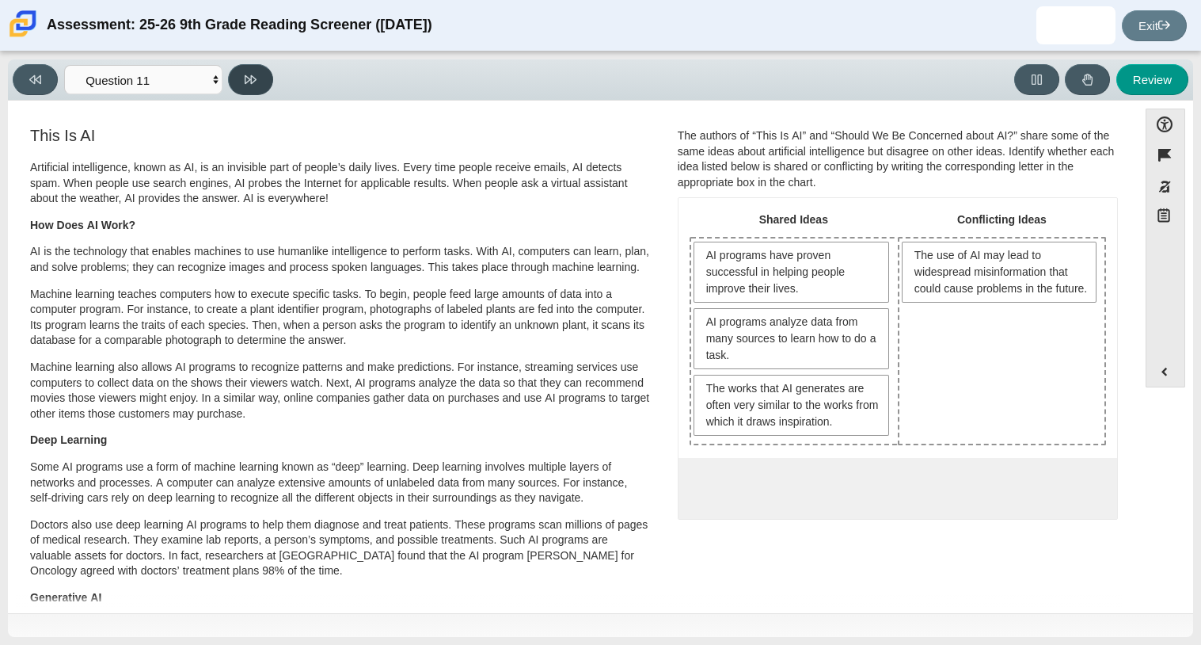
click at [247, 85] on button at bounding box center [250, 79] width 45 height 31
select select "c3effed4-44ce-4a19-bd96-1787f34e9b4c"
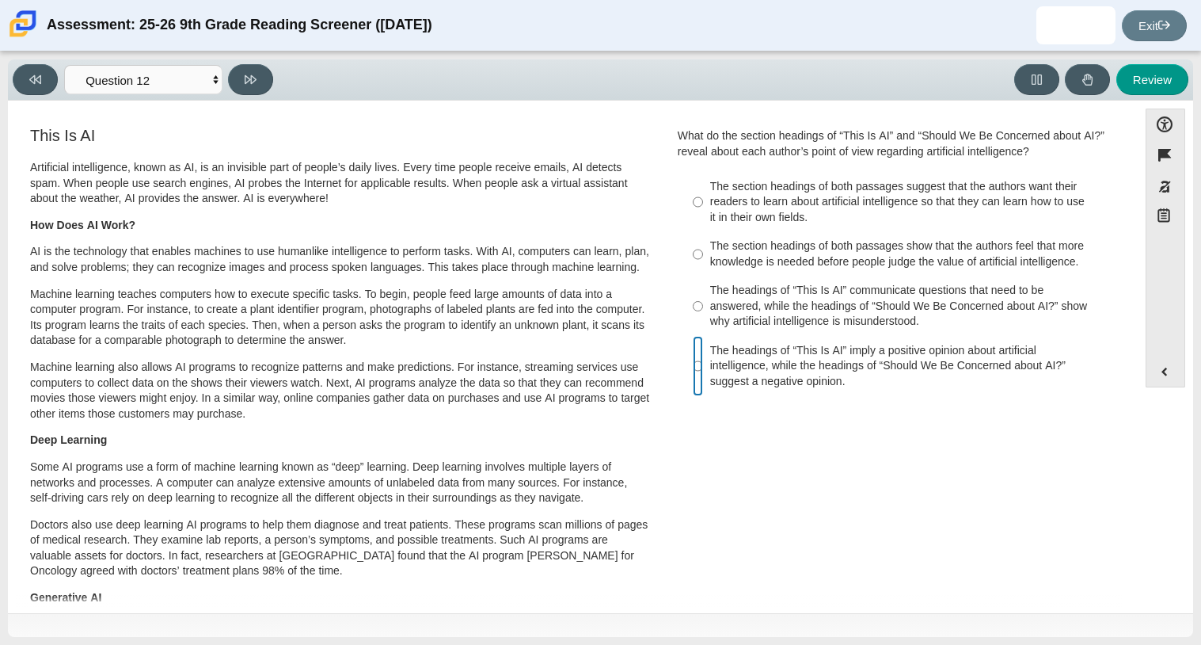
click at [694, 360] on input "The headings of “This Is AI” imply a positive opinion about artificial intellig…" at bounding box center [698, 366] width 10 height 60
radio input "true"
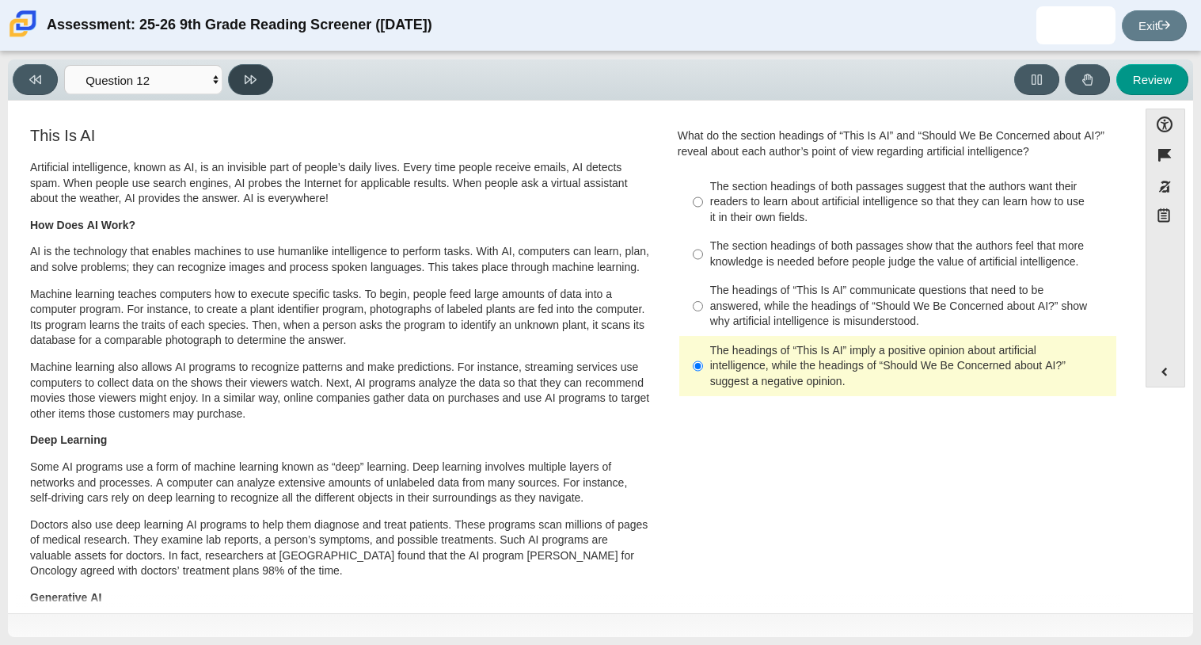
click at [266, 75] on button at bounding box center [250, 79] width 45 height 31
select select "review"
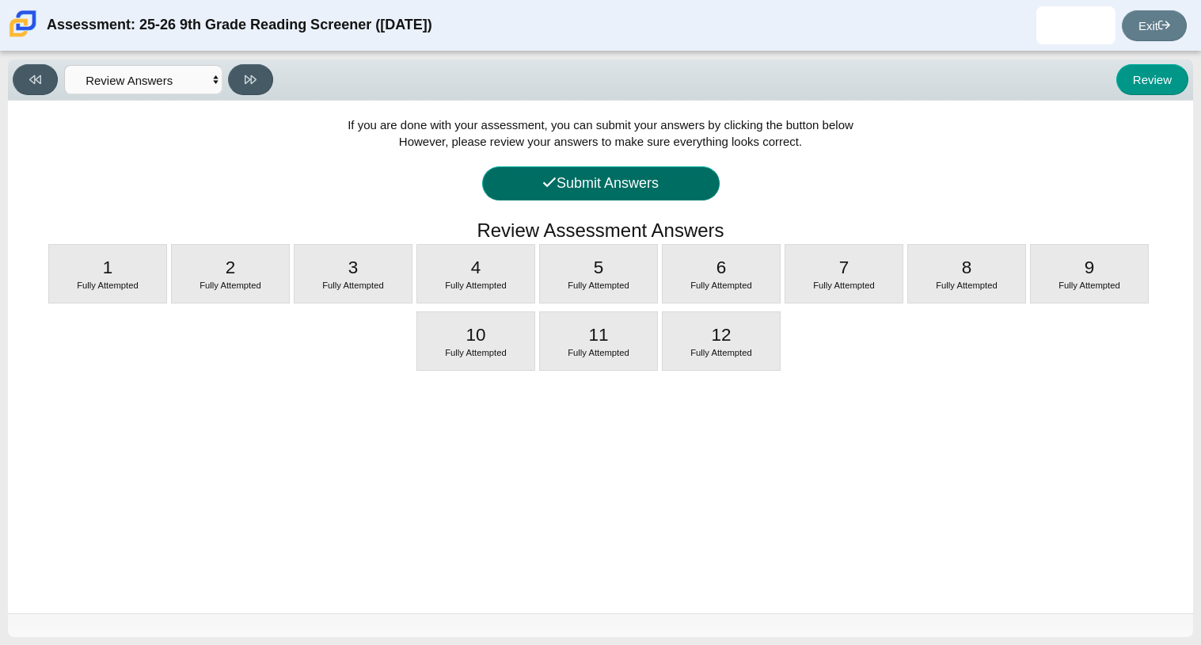
click at [542, 187] on icon at bounding box center [549, 182] width 14 height 14
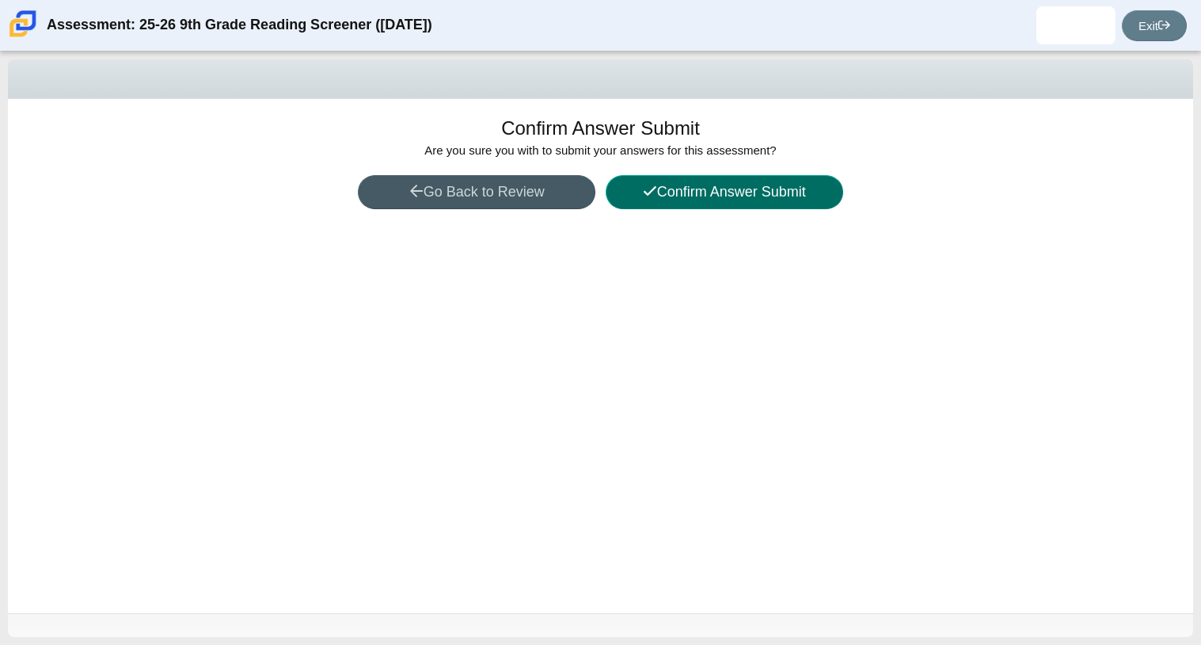
click at [643, 193] on icon at bounding box center [650, 191] width 14 height 14
